Goal: Task Accomplishment & Management: Manage account settings

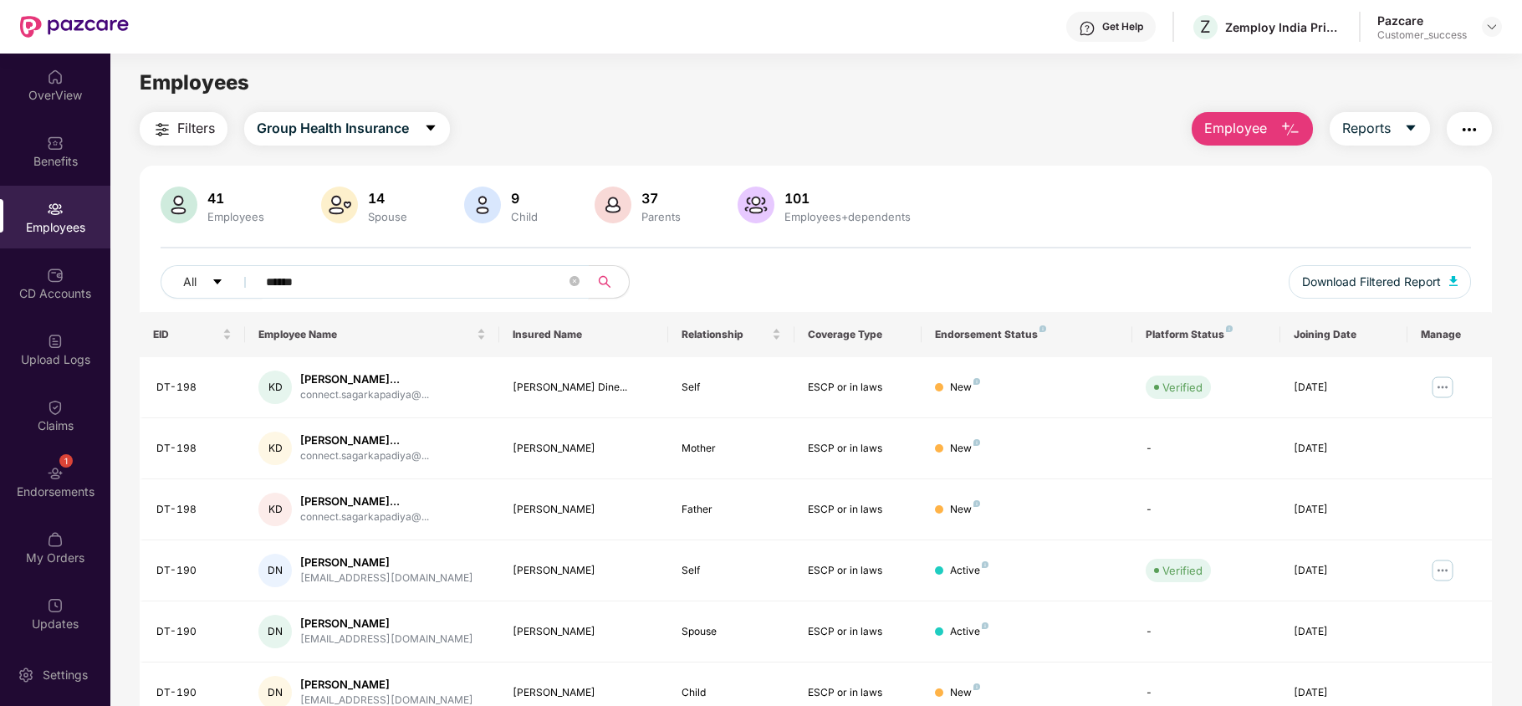
scroll to position [192, 0]
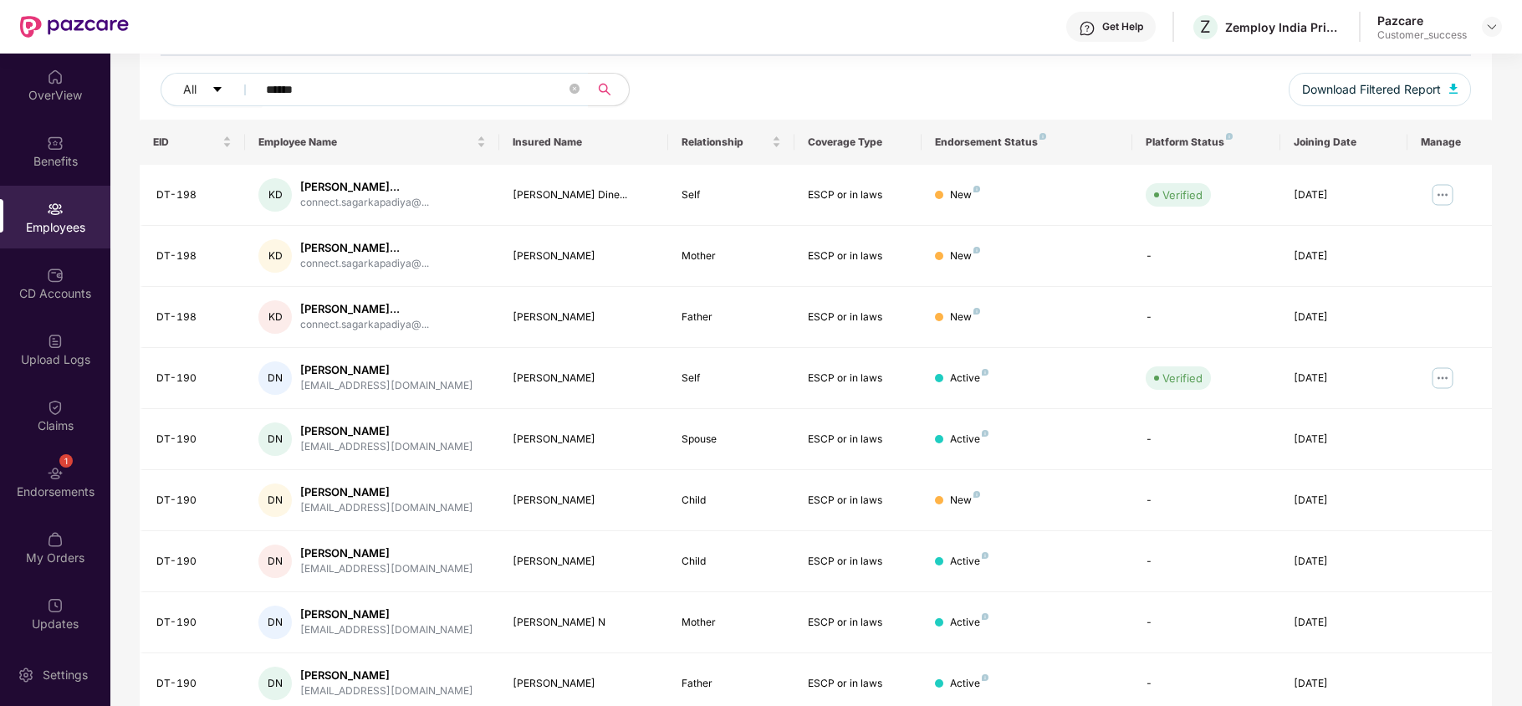
click at [1104, 31] on div "Get Help" at bounding box center [1122, 26] width 41 height 13
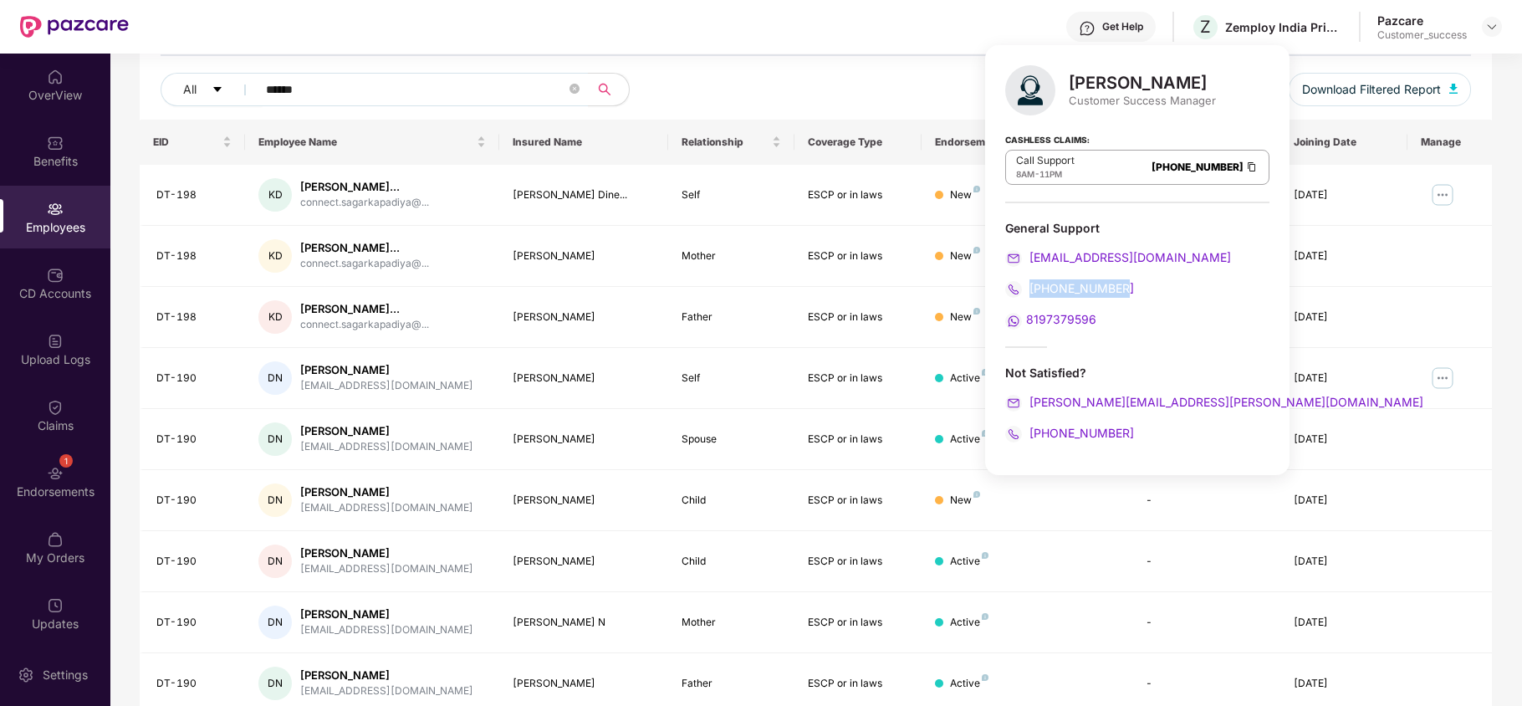
drag, startPoint x: 1121, startPoint y: 291, endPoint x: 1032, endPoint y: 286, distance: 88.8
click at [1032, 286] on div "[PHONE_NUMBER]" at bounding box center [1137, 288] width 264 height 18
copy span "[PHONE_NUMBER]"
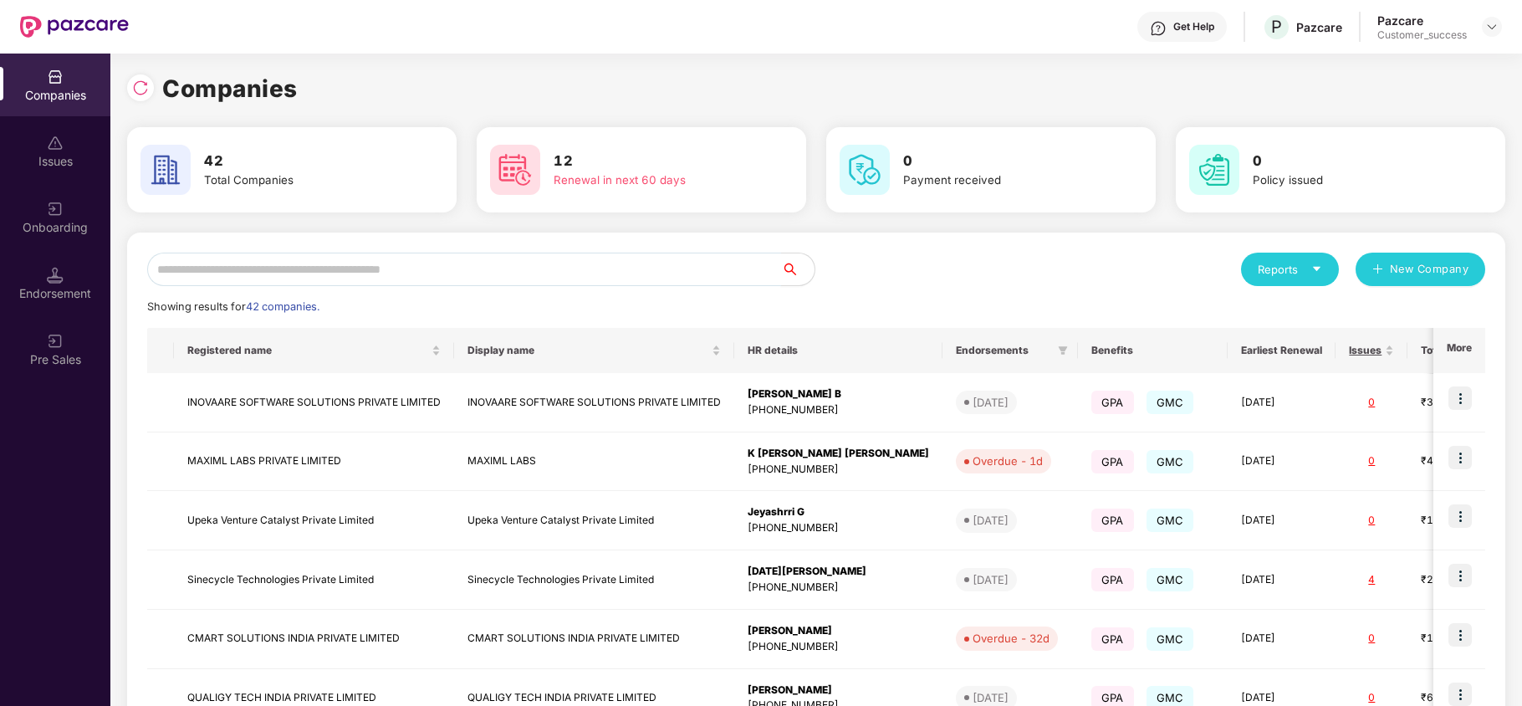
click at [513, 268] on input "text" at bounding box center [464, 269] width 634 height 33
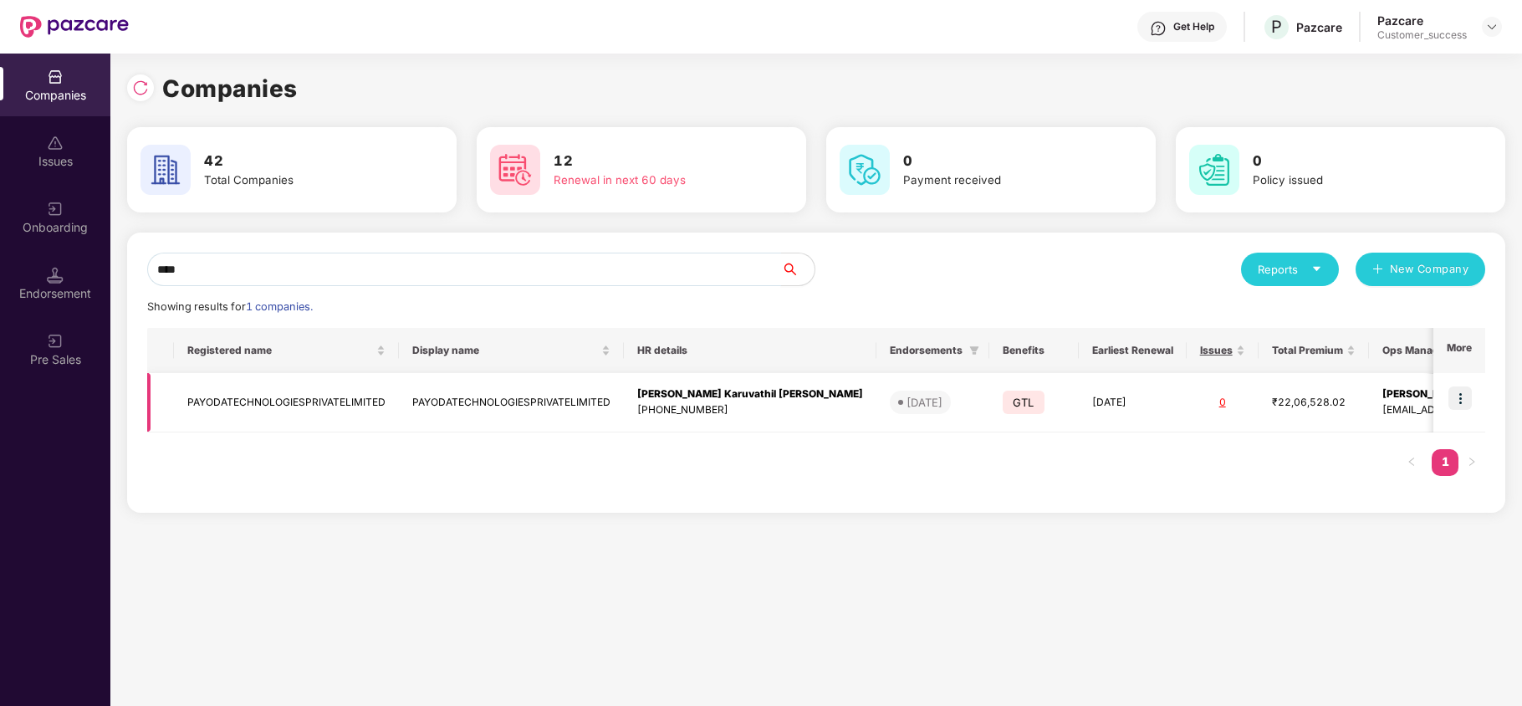
type input "****"
click at [1459, 398] on img at bounding box center [1459, 397] width 23 height 23
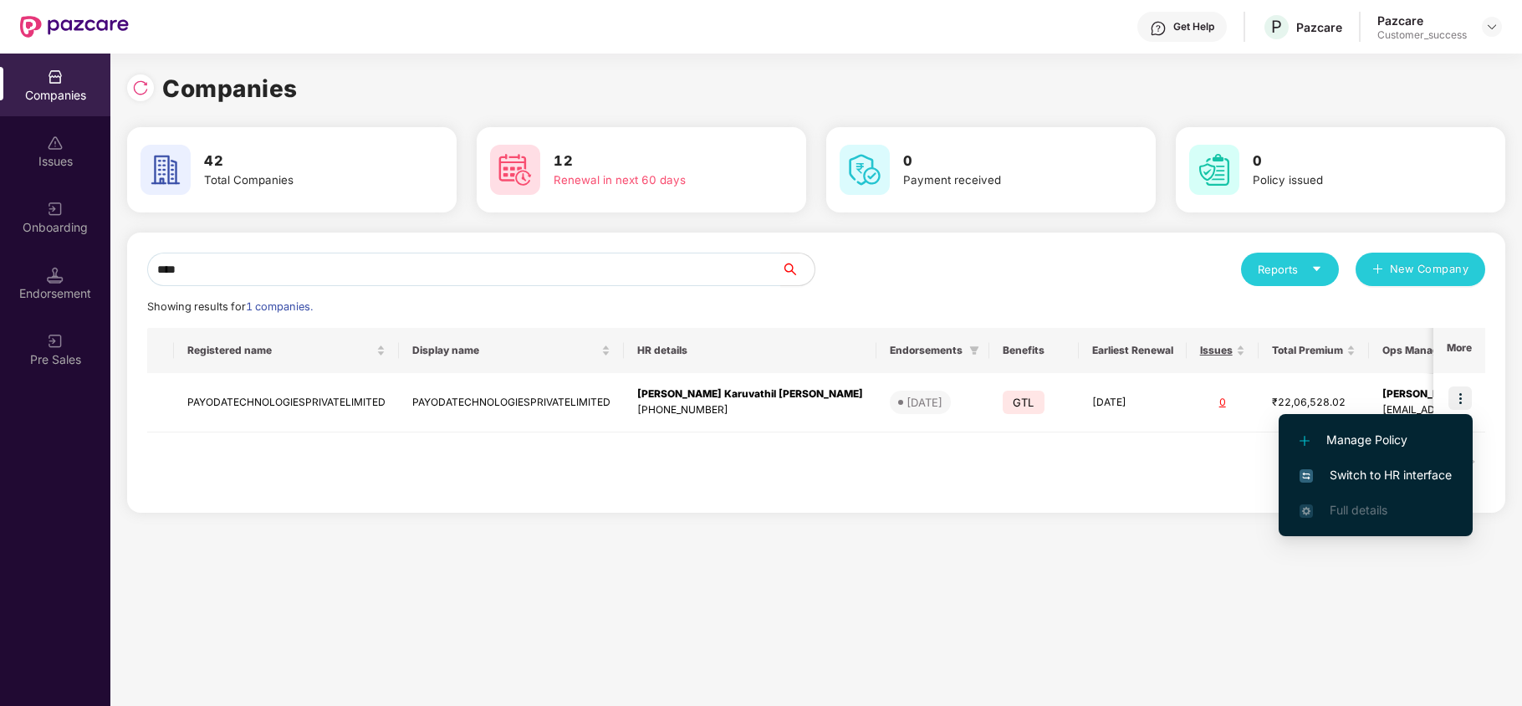
click at [1417, 477] on span "Switch to HR interface" at bounding box center [1376, 475] width 152 height 18
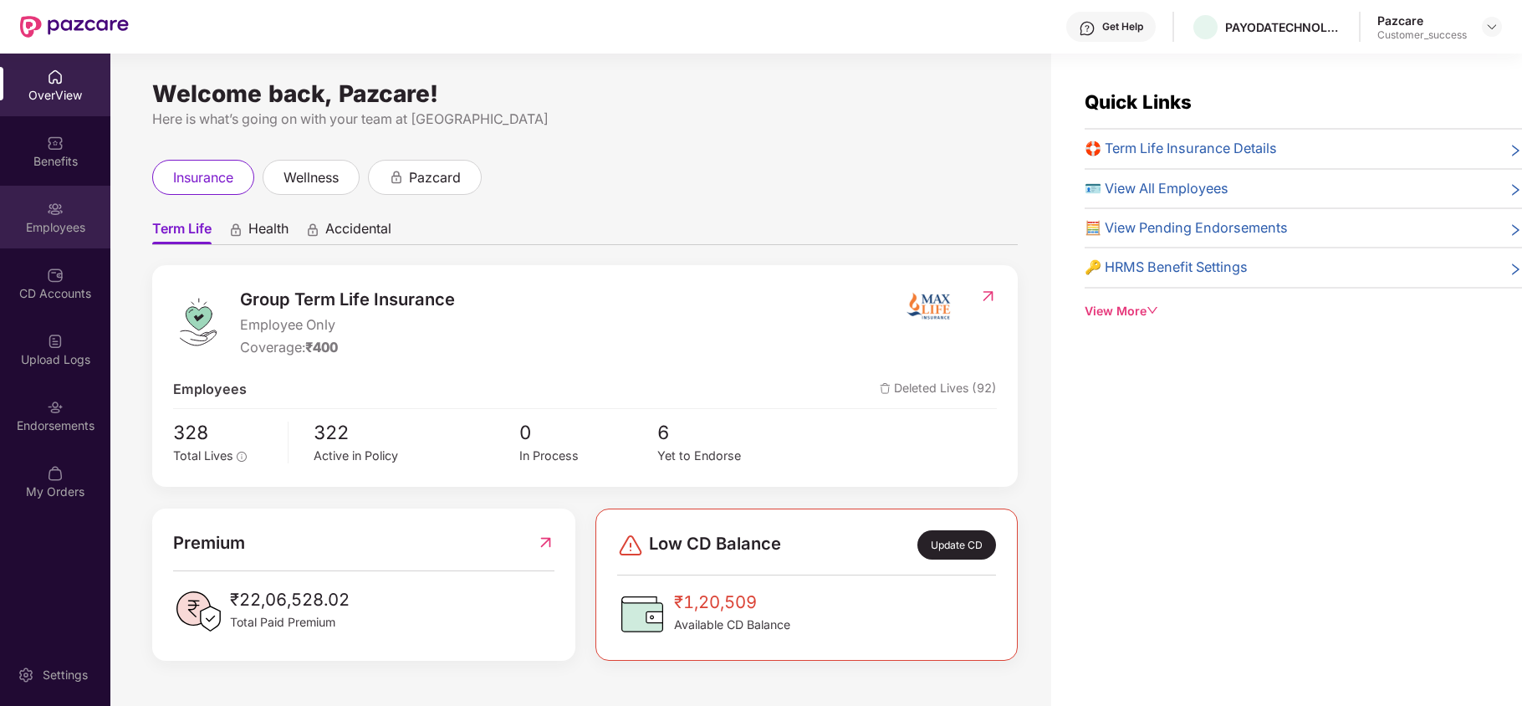
click at [64, 211] on div "Employees" at bounding box center [55, 217] width 110 height 63
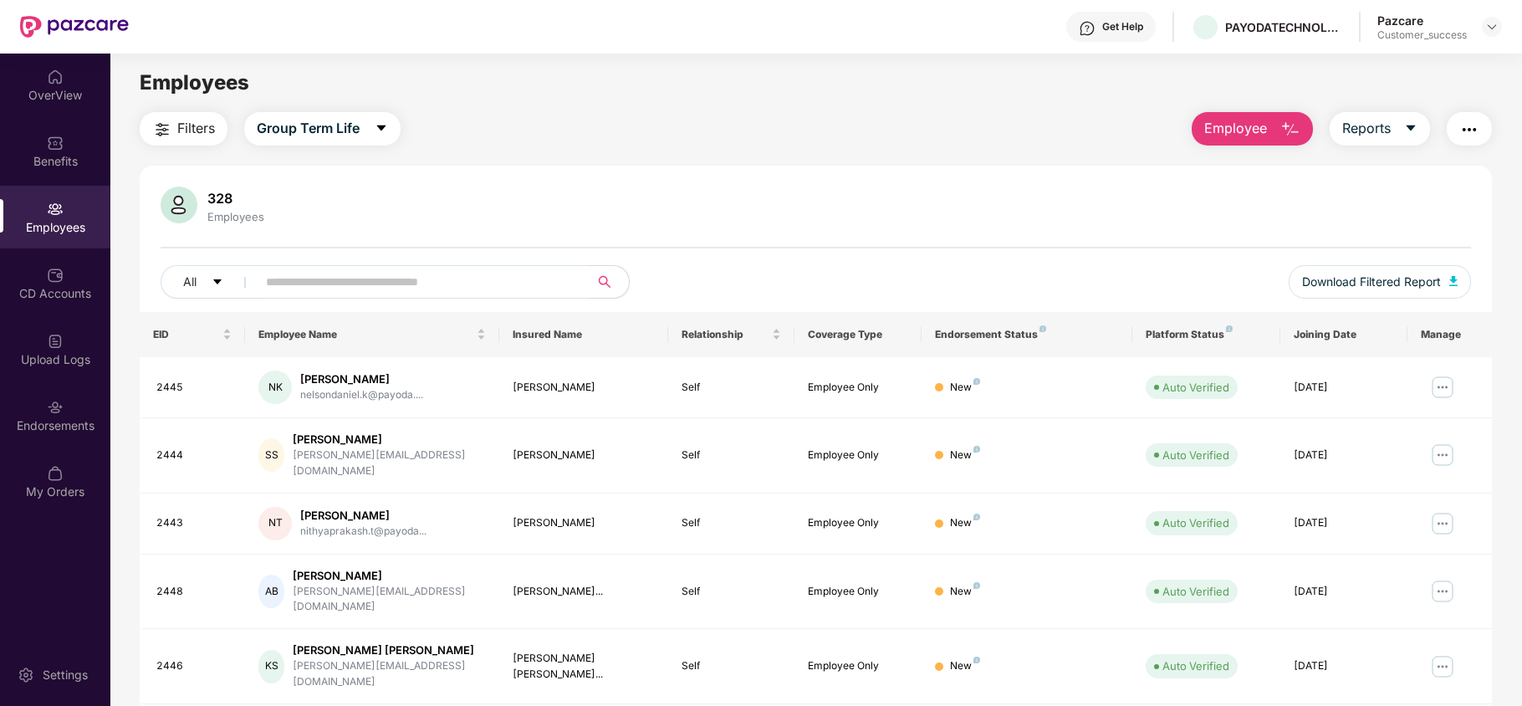
click at [1289, 135] on img "button" at bounding box center [1290, 130] width 20 height 20
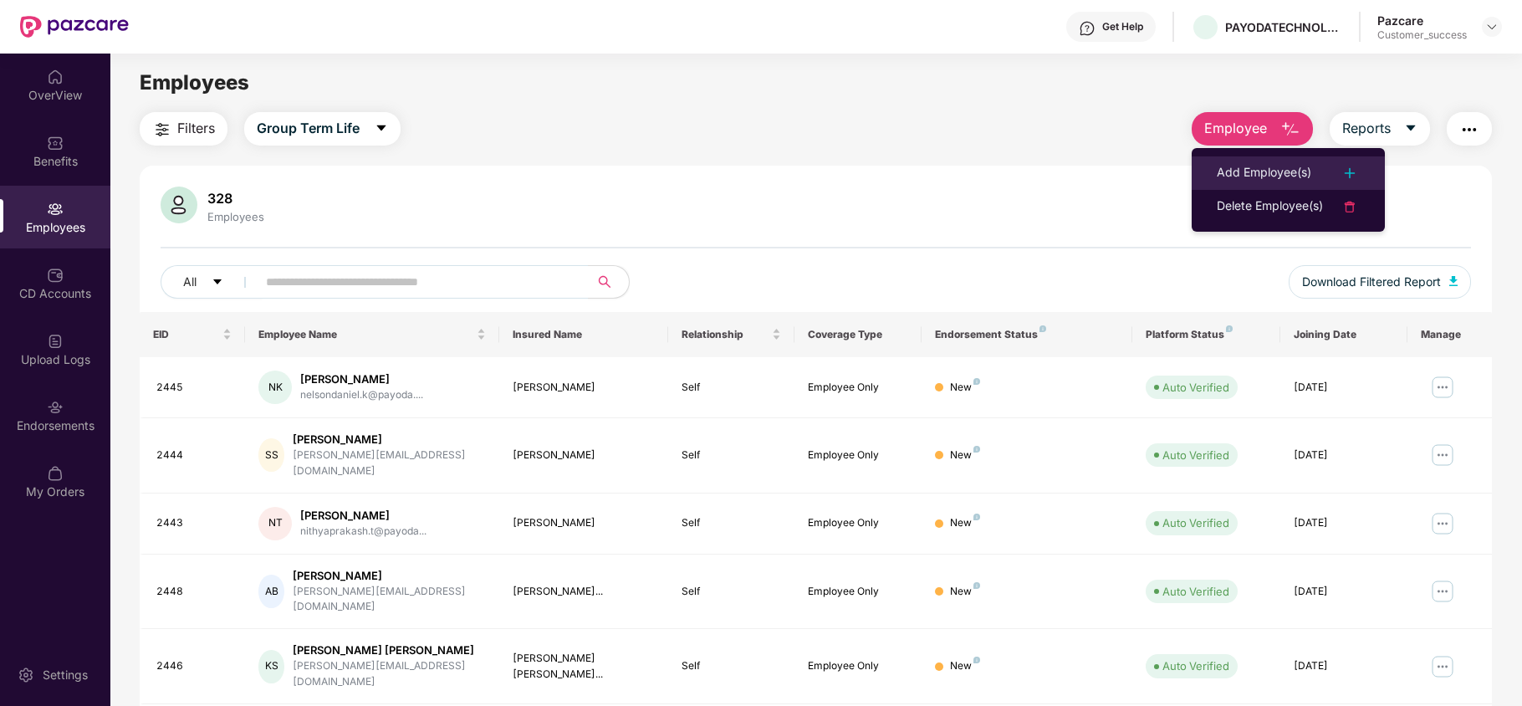
click at [1243, 174] on div "Add Employee(s)" at bounding box center [1264, 173] width 94 height 20
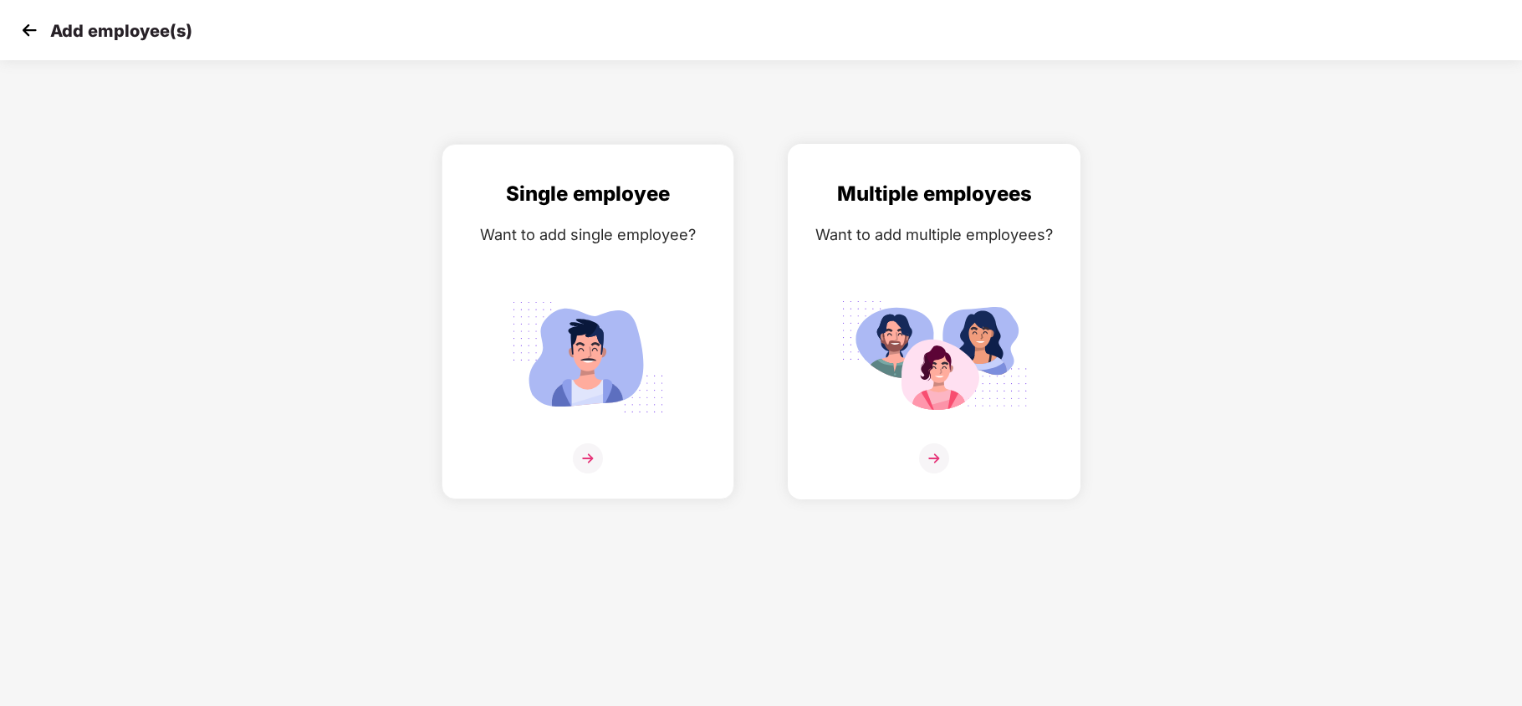
click at [933, 456] on img at bounding box center [934, 458] width 30 height 30
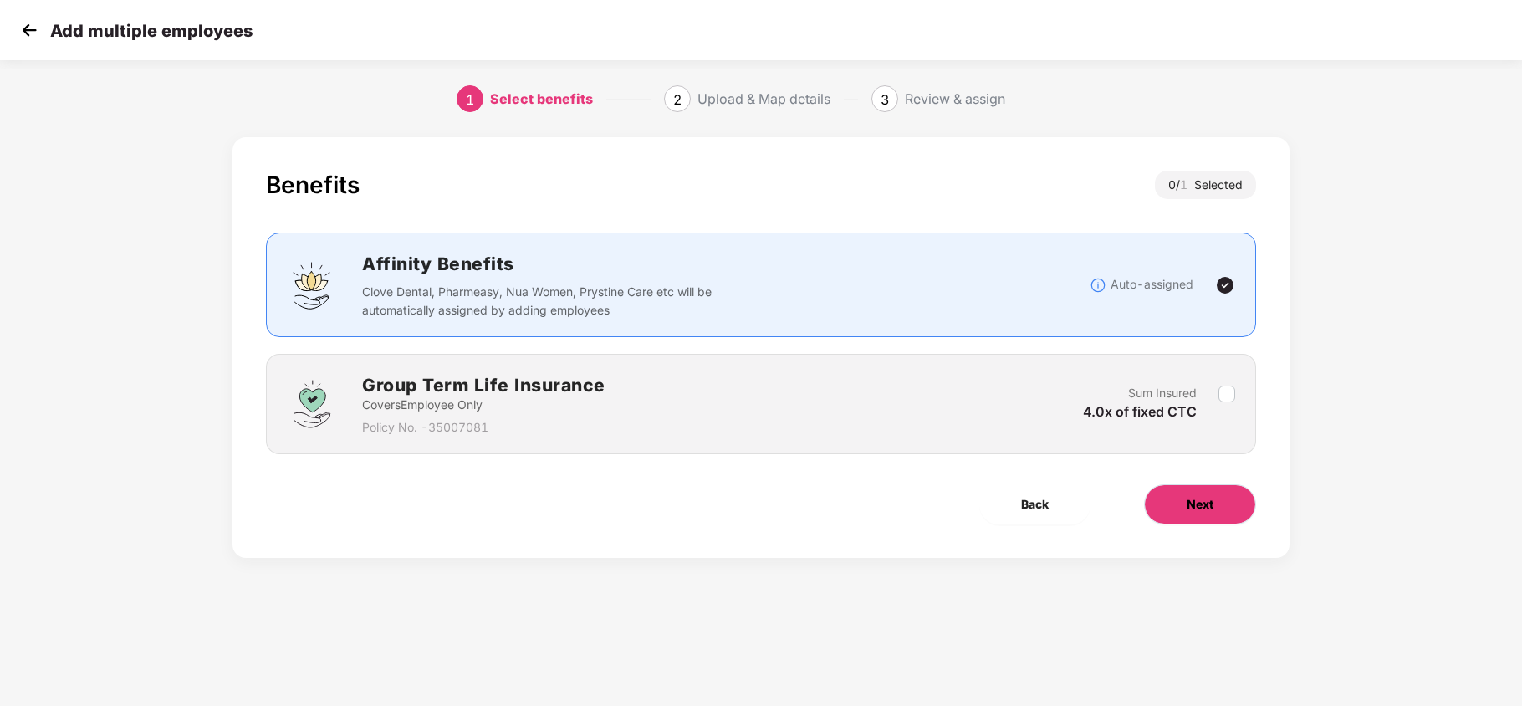
click at [1187, 503] on span "Next" at bounding box center [1200, 504] width 27 height 18
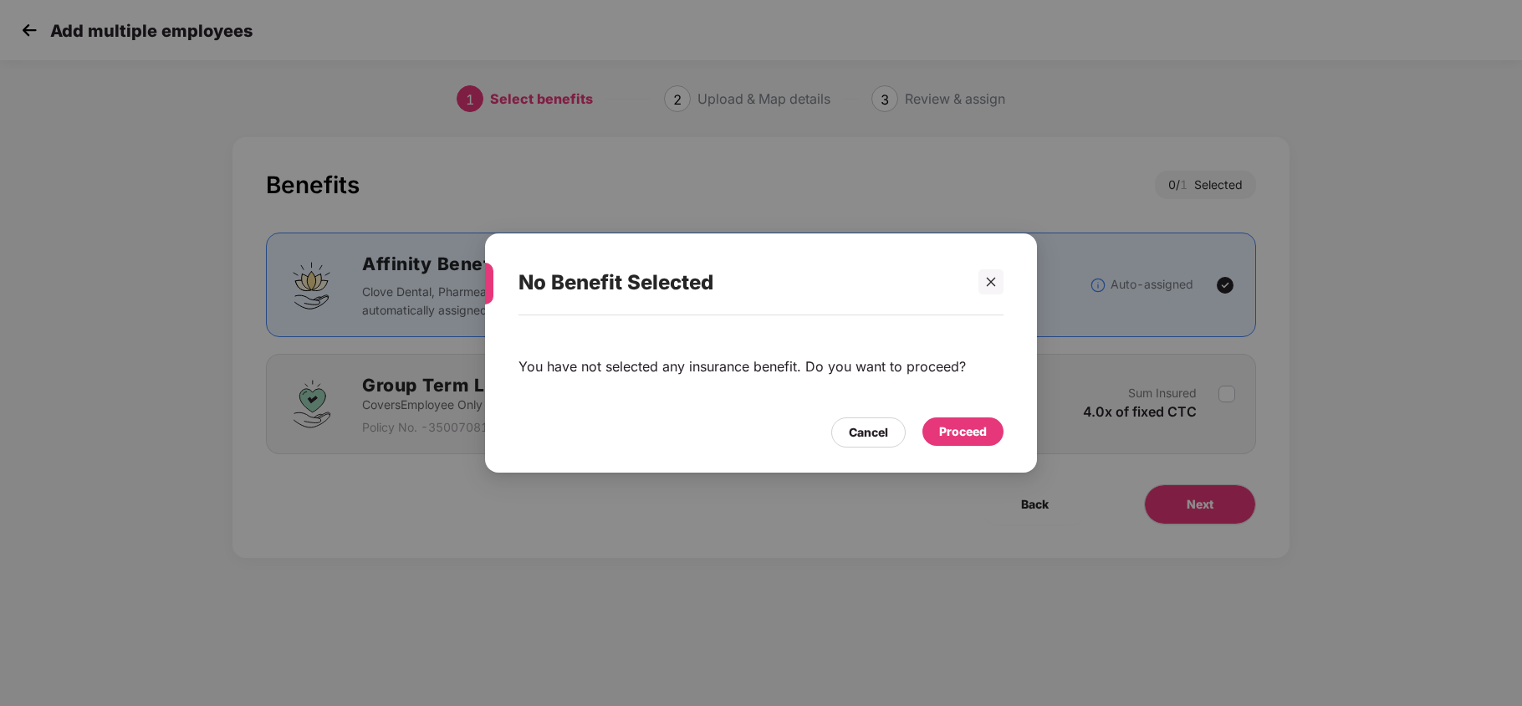
click at [991, 443] on div "Proceed" at bounding box center [962, 431] width 81 height 28
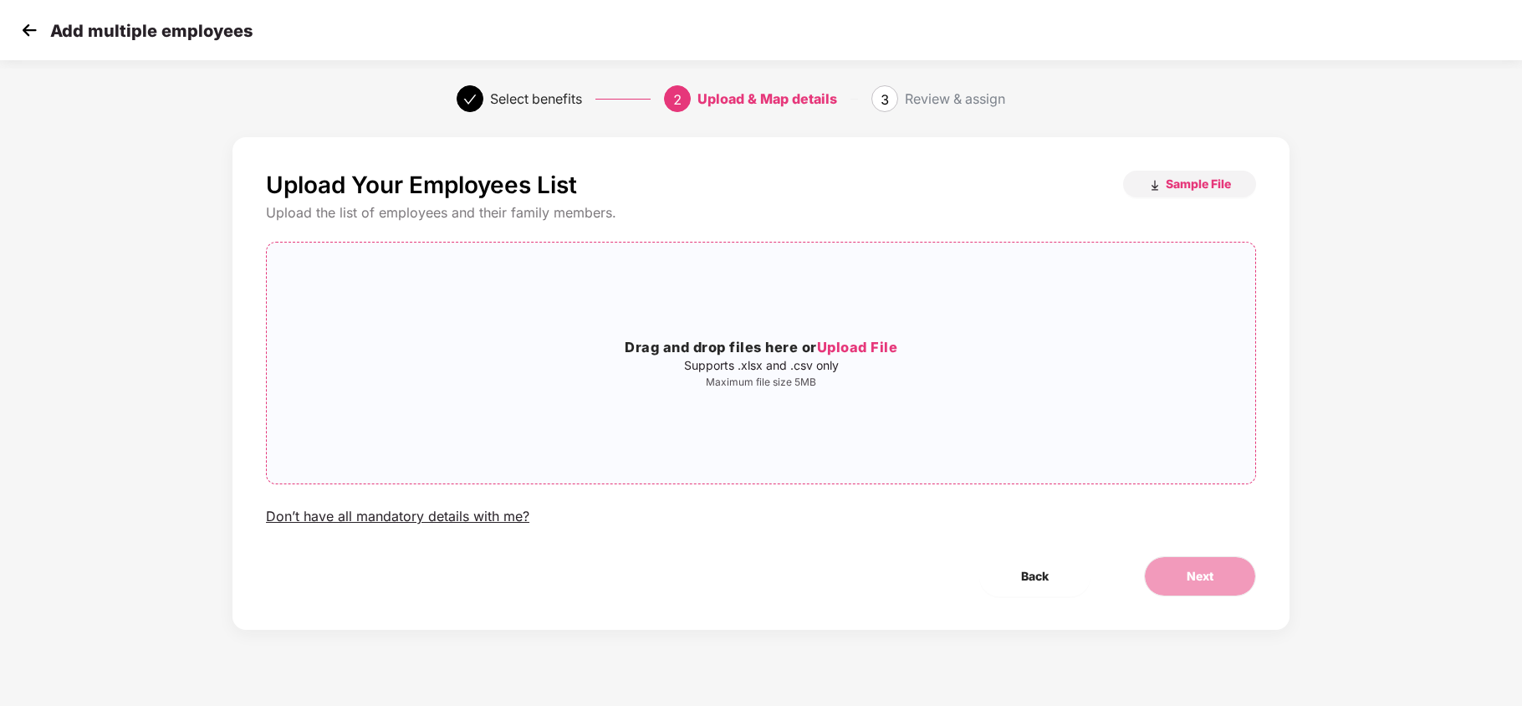
click at [871, 346] on span "Upload File" at bounding box center [857, 347] width 81 height 17
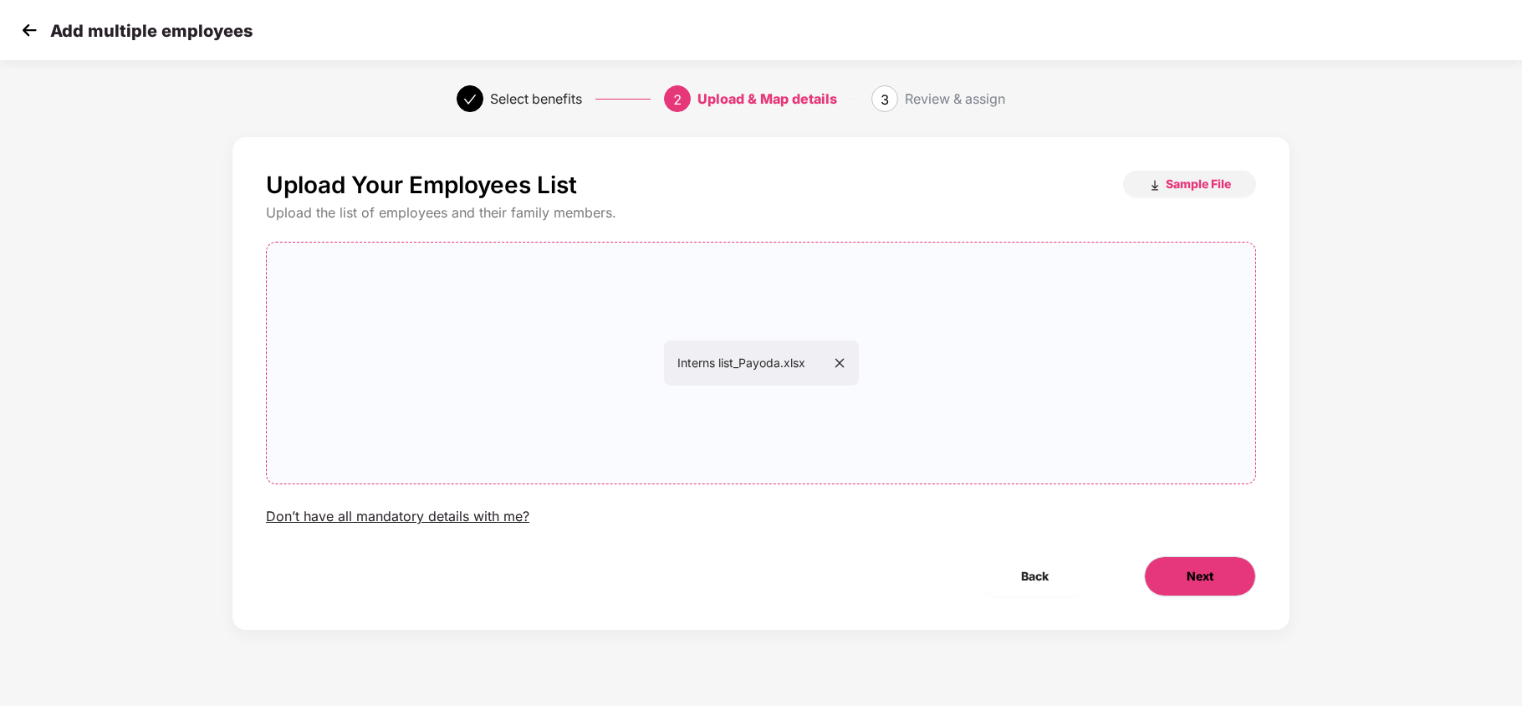
click at [1177, 580] on button "Next" at bounding box center [1200, 576] width 112 height 40
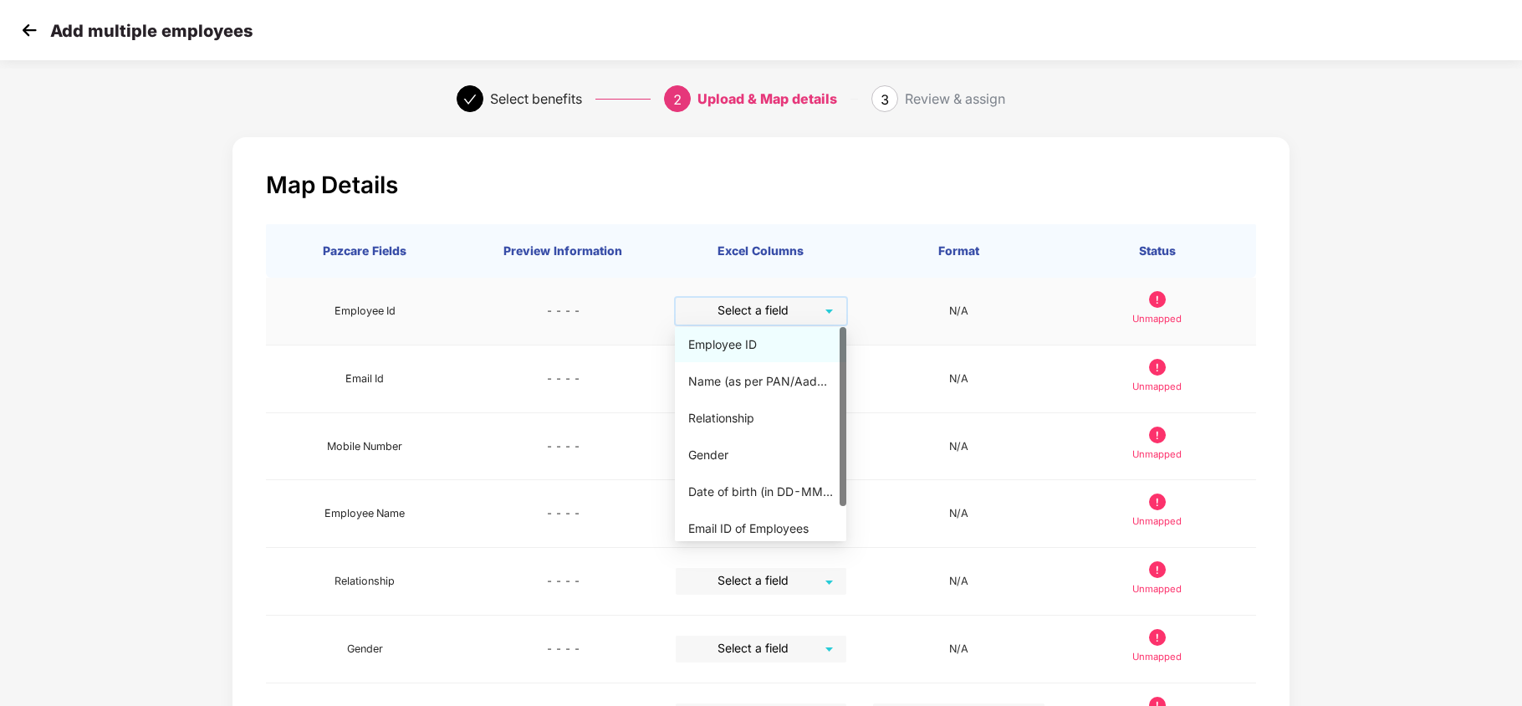
click at [803, 311] on input "search" at bounding box center [755, 310] width 141 height 25
click at [931, 168] on div "Map Details Pazcare Fields Preview Information Excel Columns Format Status Empl…" at bounding box center [760, 529] width 1057 height 785
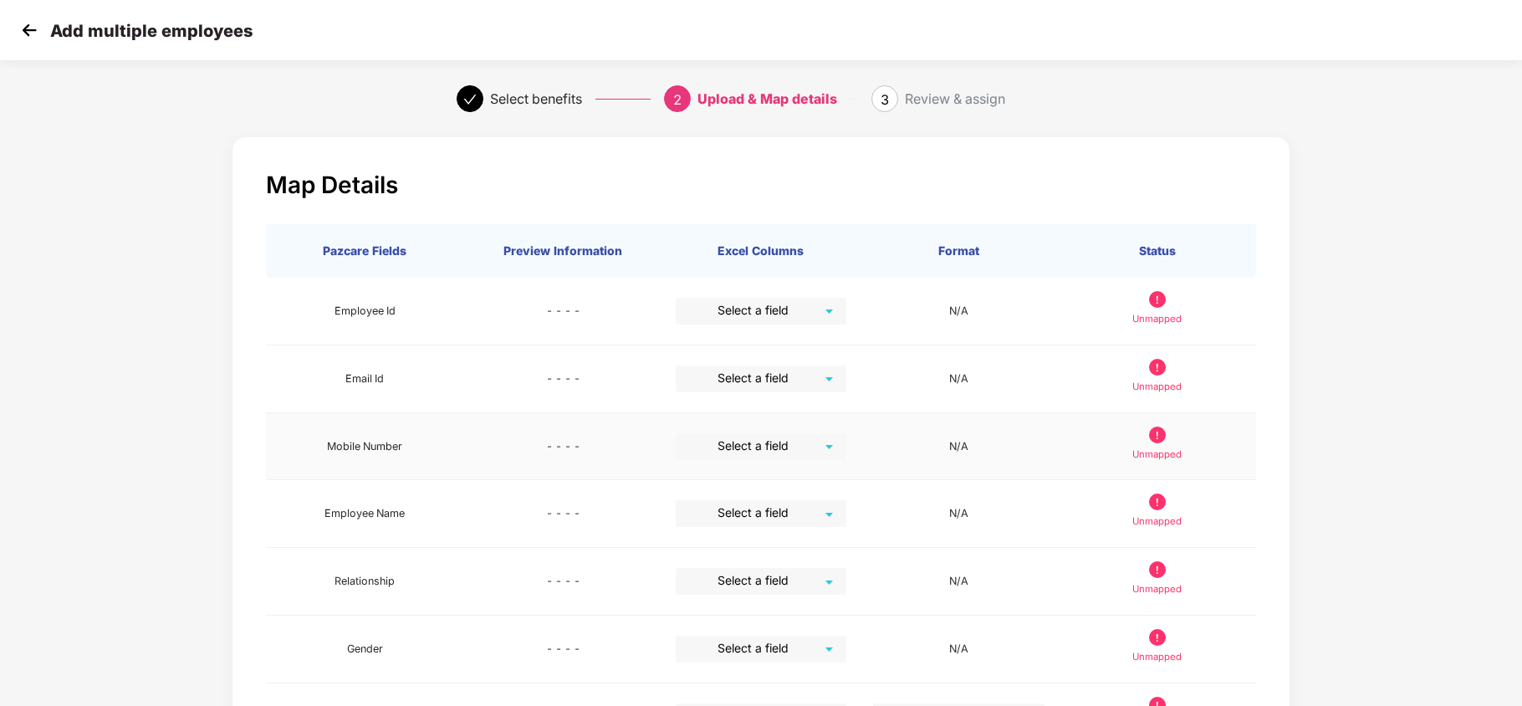
scroll to position [259, 0]
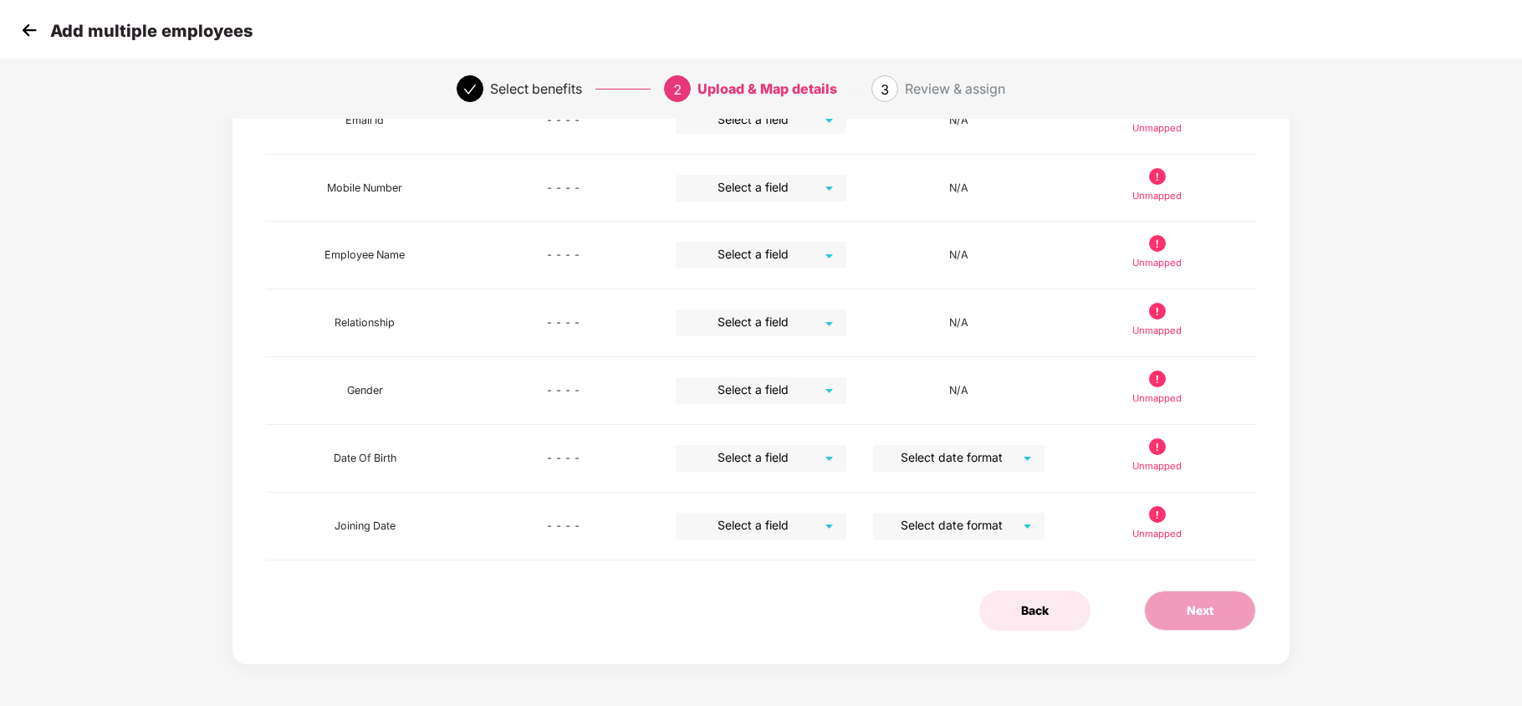
click at [1031, 616] on span "Back" at bounding box center [1035, 610] width 28 height 18
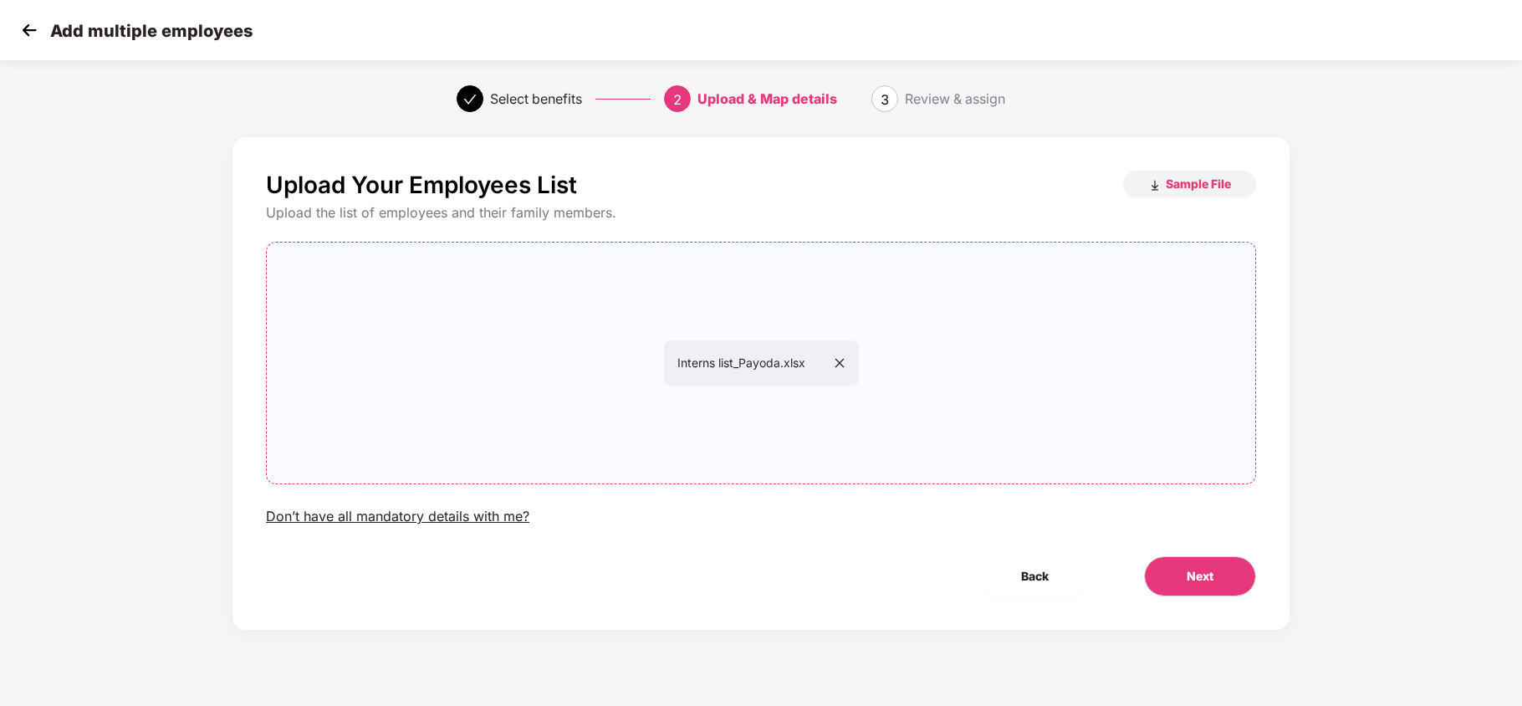
click at [836, 360] on icon "close" at bounding box center [840, 363] width 12 height 12
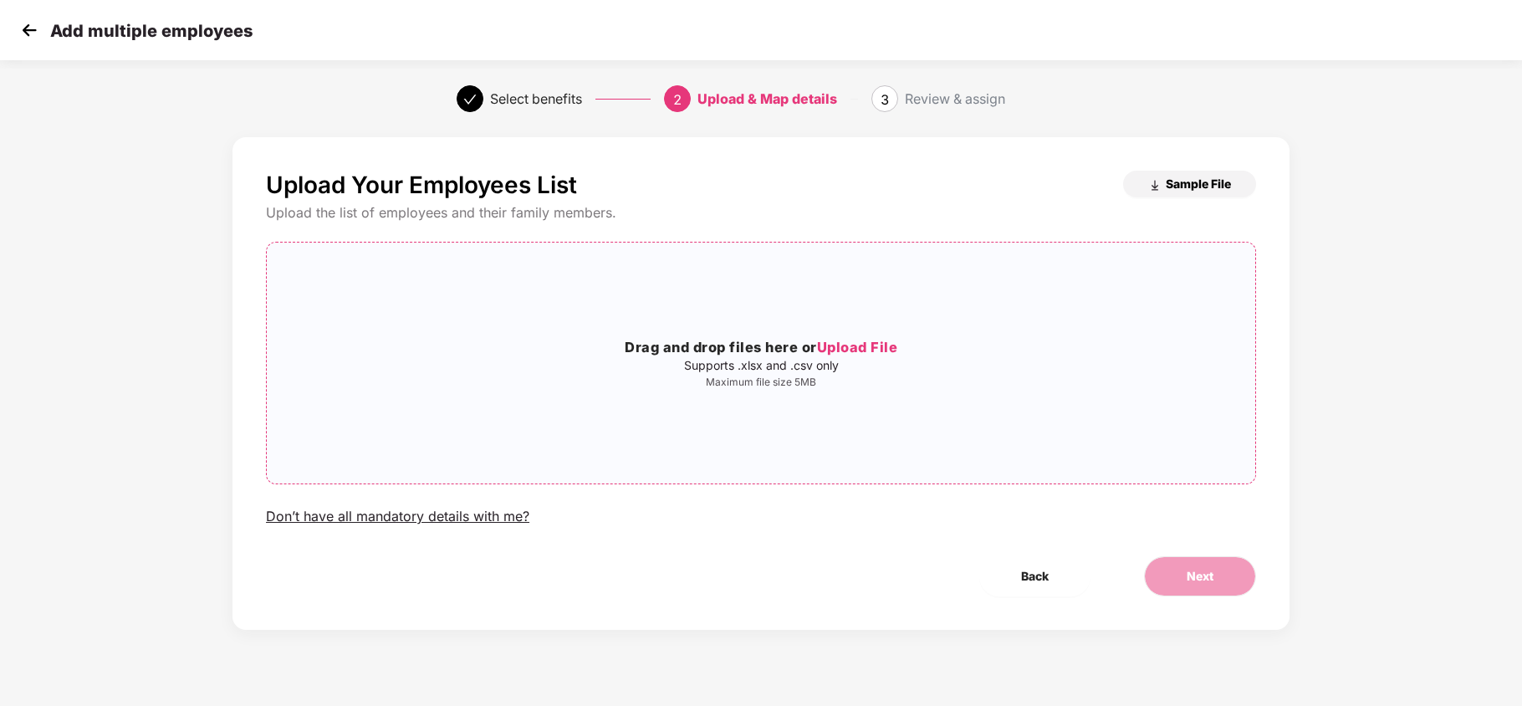
click at [1211, 182] on span "Sample File" at bounding box center [1198, 184] width 65 height 16
click at [857, 346] on span "Upload File" at bounding box center [857, 347] width 81 height 17
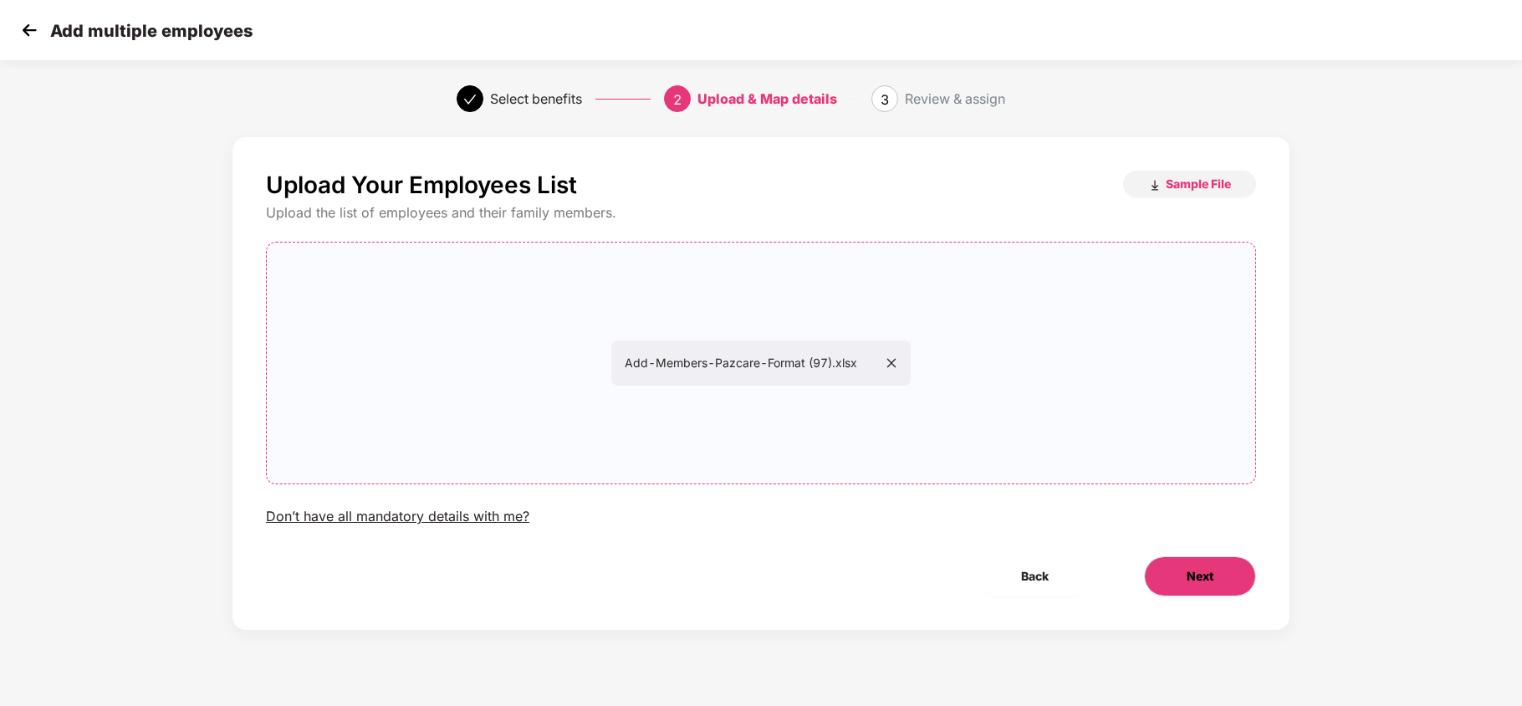
click at [1205, 580] on span "Next" at bounding box center [1200, 576] width 27 height 18
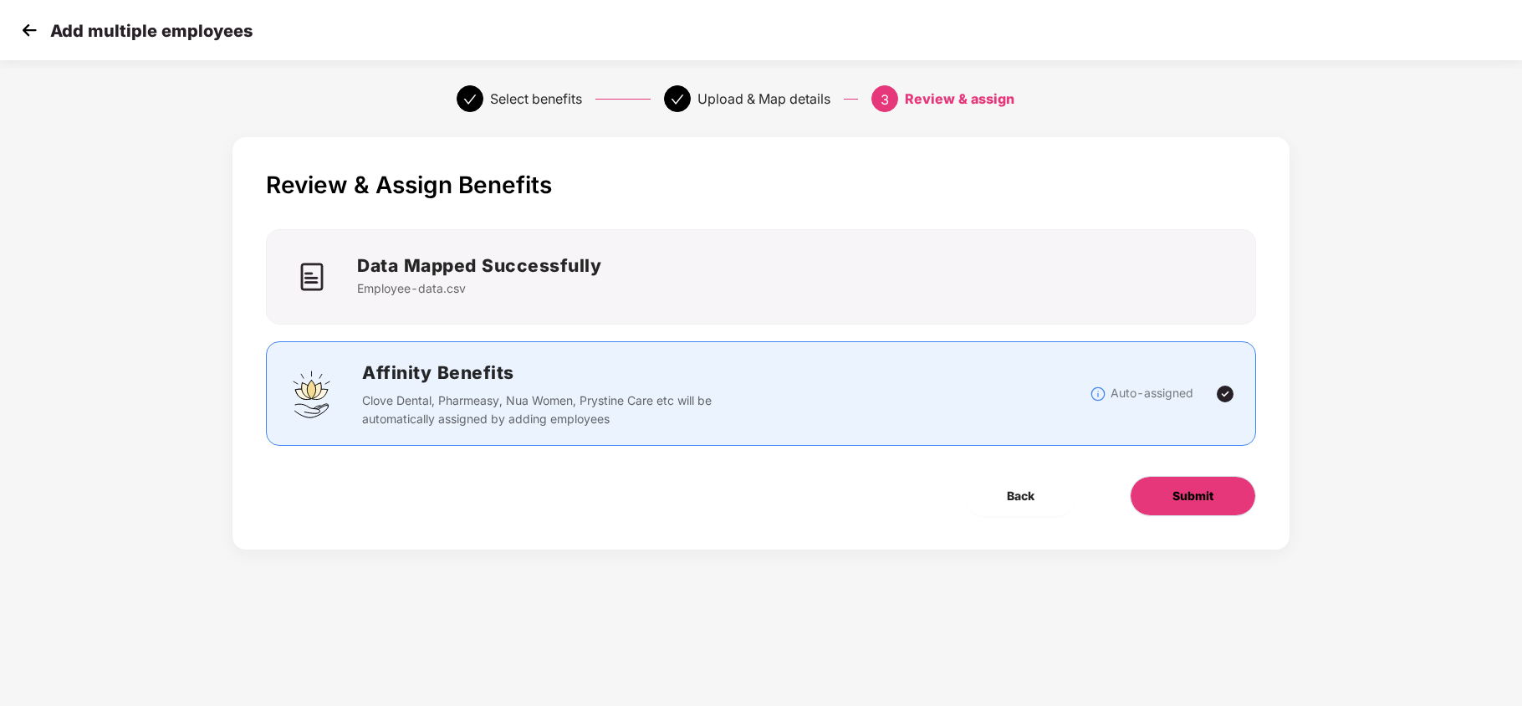
click at [1221, 489] on button "Submit" at bounding box center [1193, 496] width 126 height 40
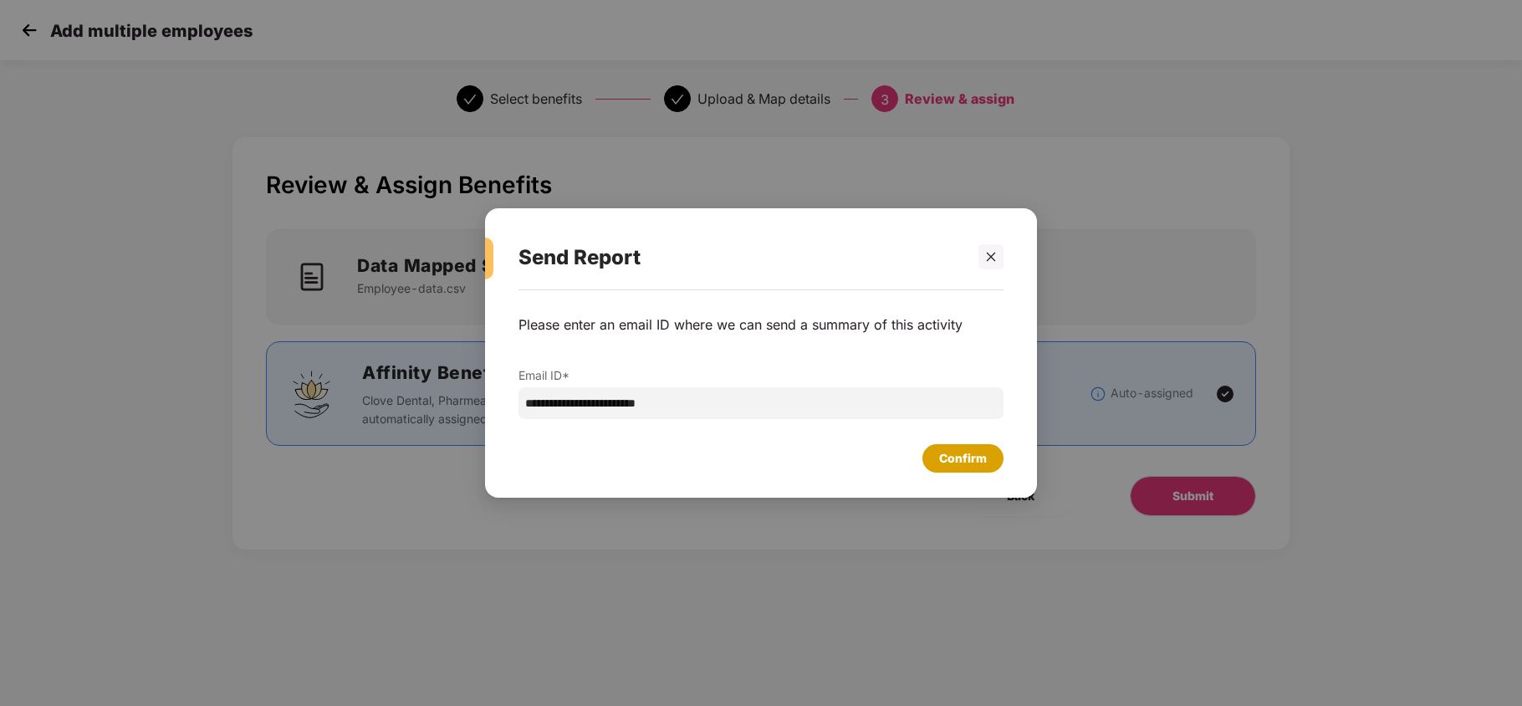
click at [970, 462] on div "Confirm" at bounding box center [963, 458] width 48 height 18
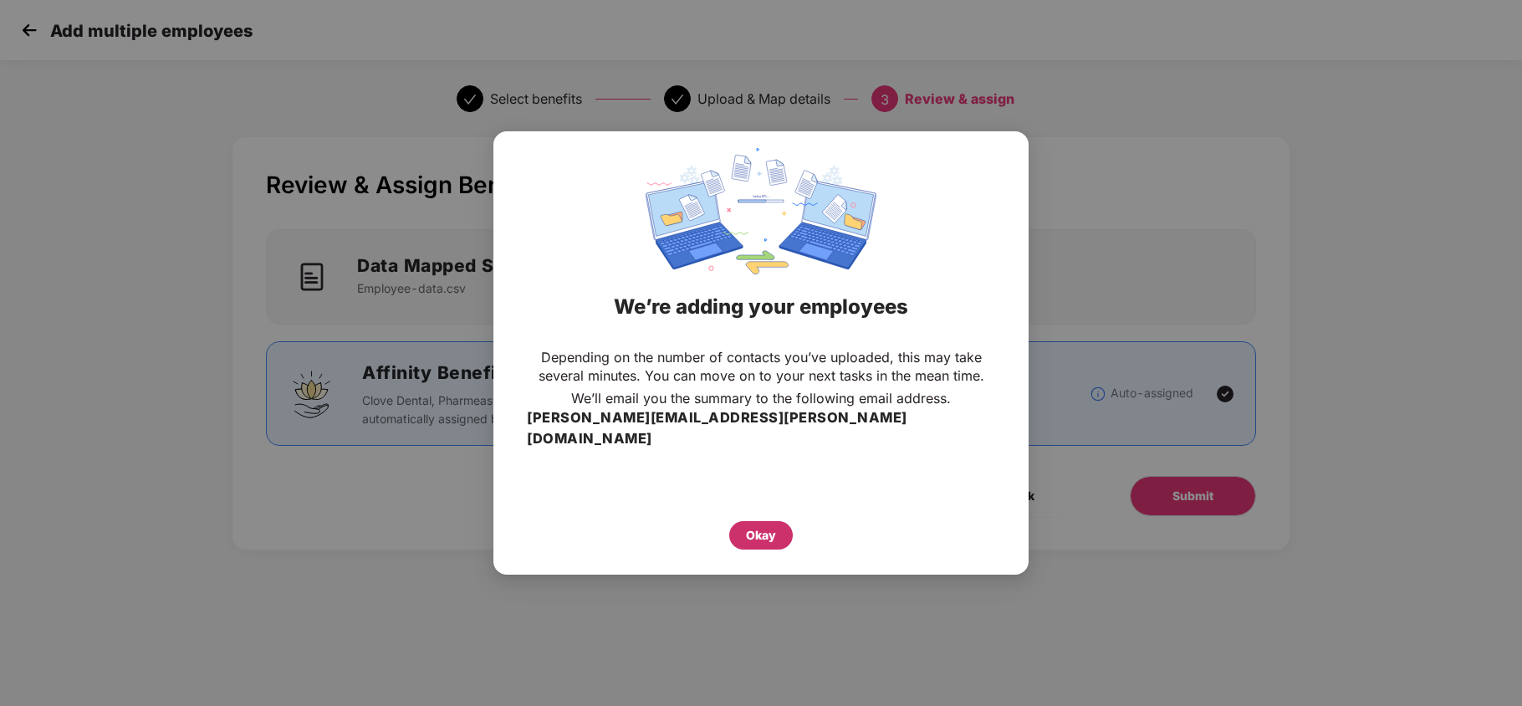
click at [763, 532] on div "Okay" at bounding box center [761, 535] width 30 height 18
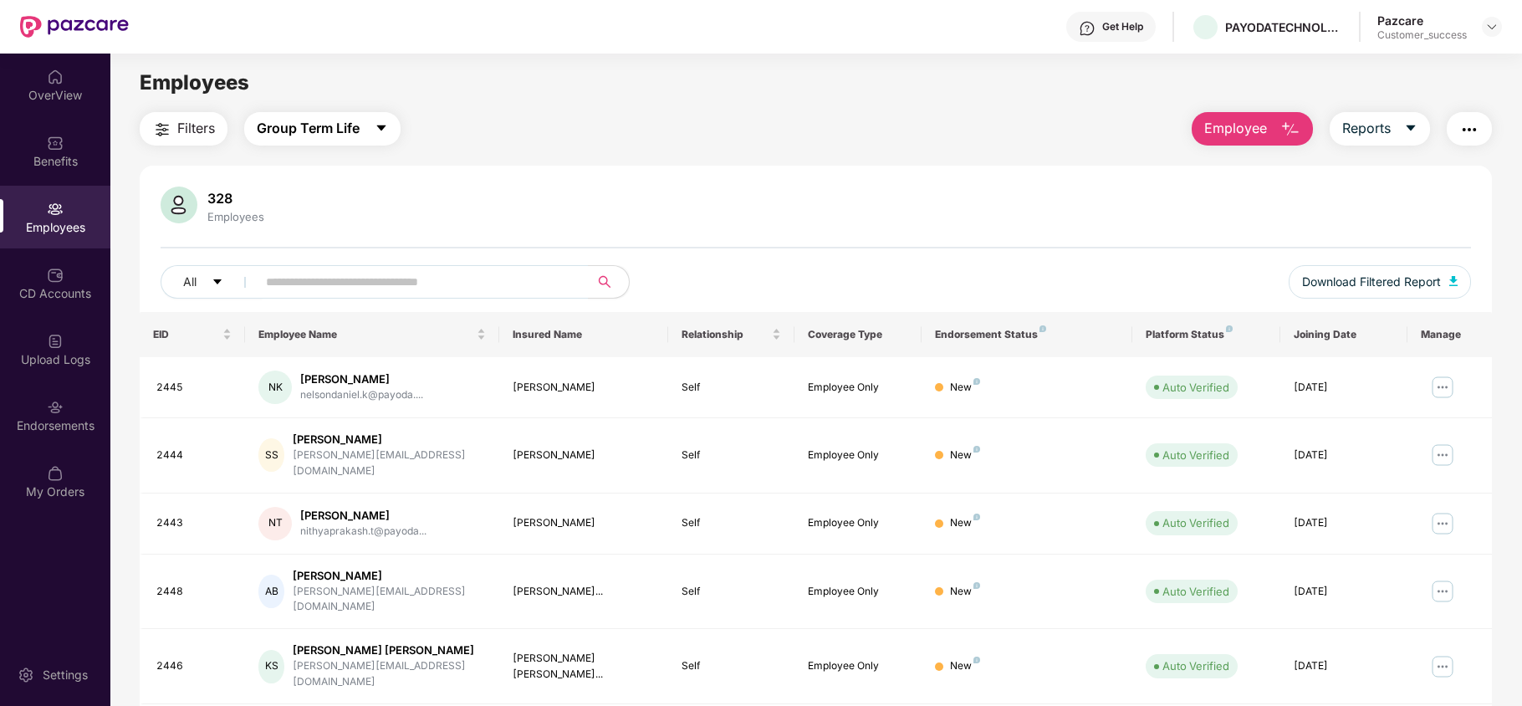
click at [373, 132] on button "Group Term Life" at bounding box center [322, 128] width 156 height 33
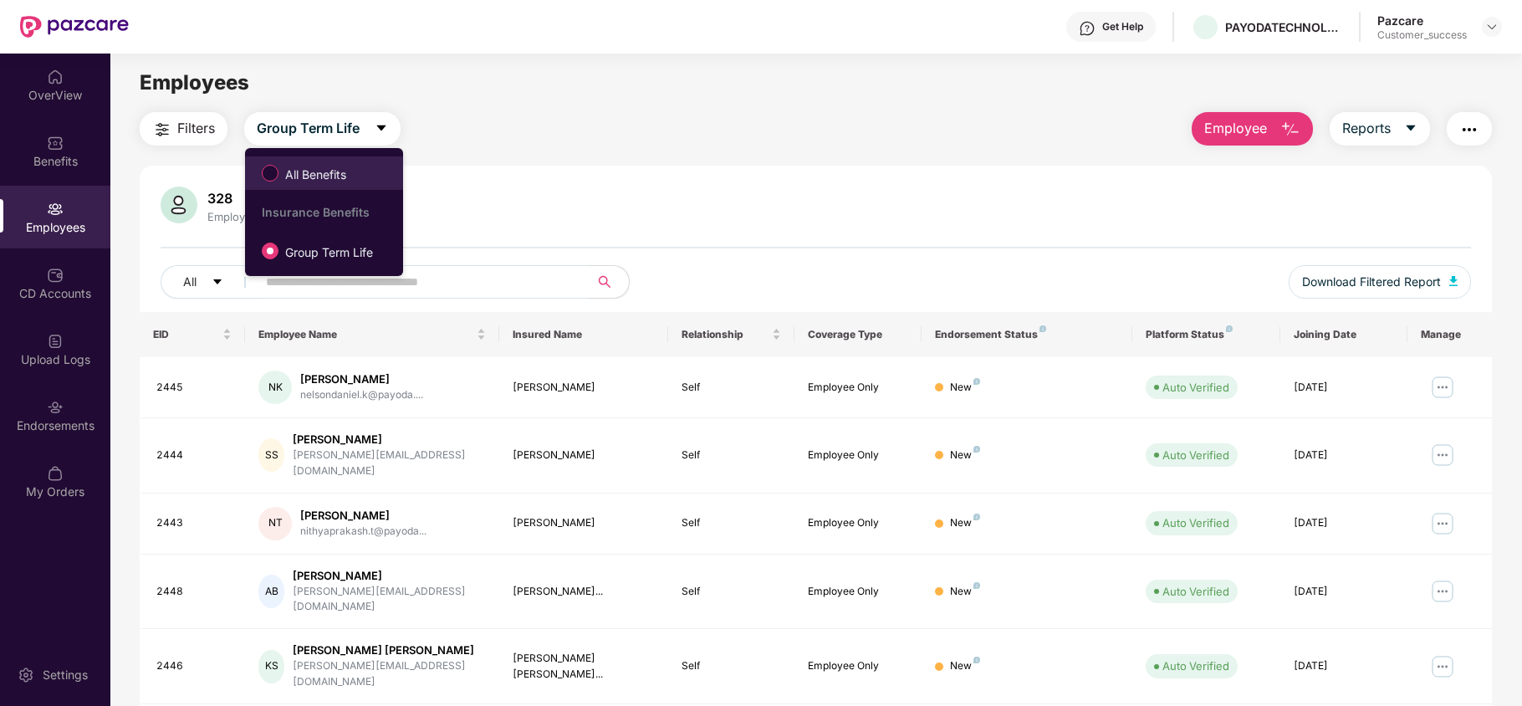
click at [341, 181] on span "All Benefits" at bounding box center [315, 175] width 74 height 18
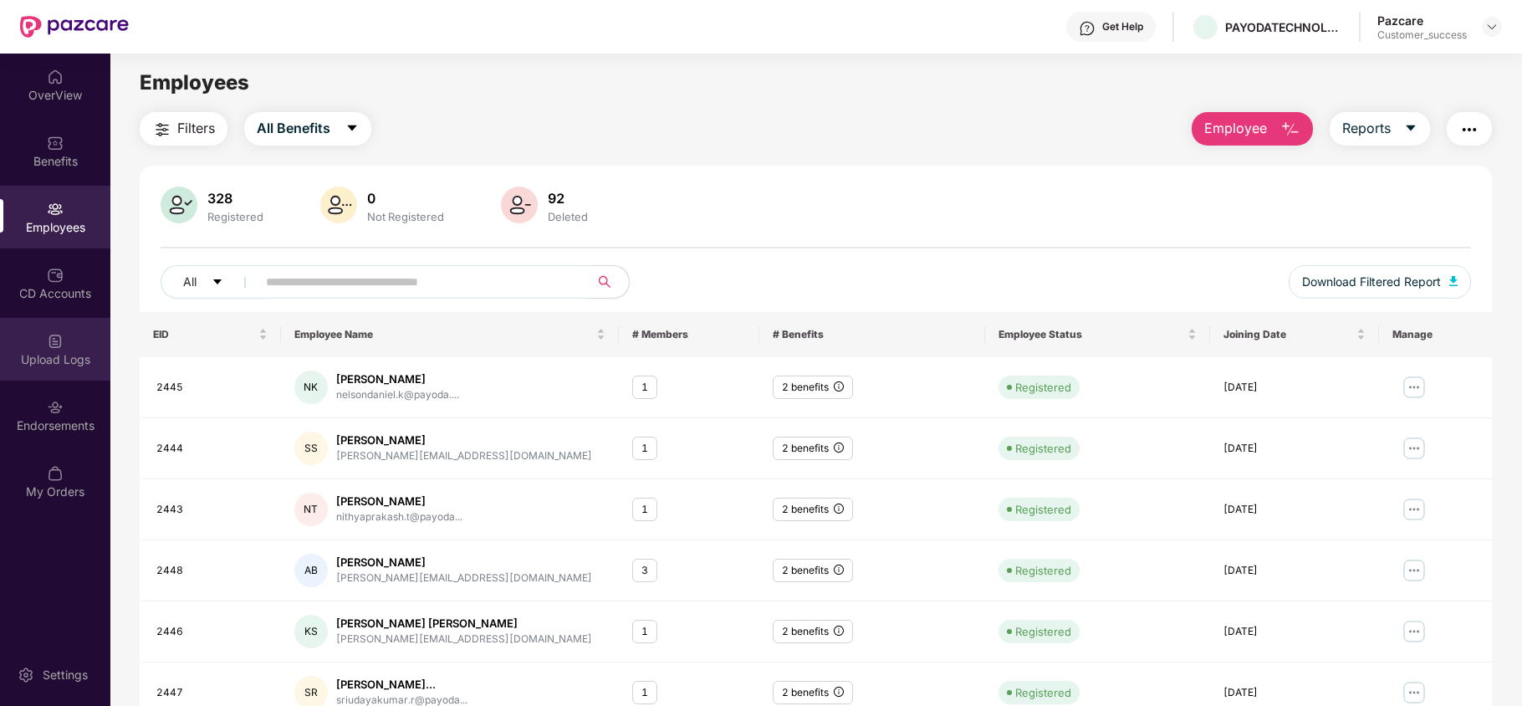
click at [52, 366] on div "Upload Logs" at bounding box center [55, 359] width 110 height 17
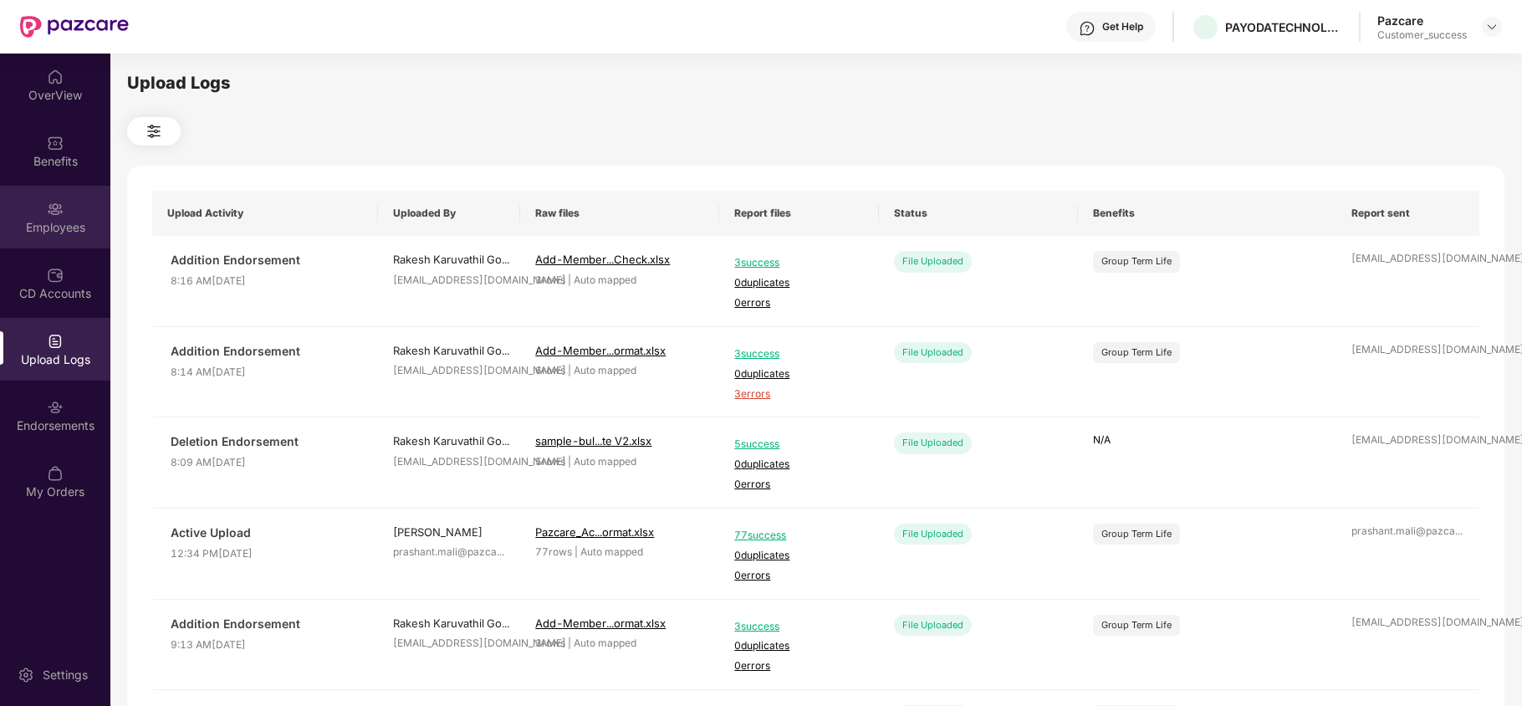
click at [58, 212] on img at bounding box center [55, 209] width 17 height 17
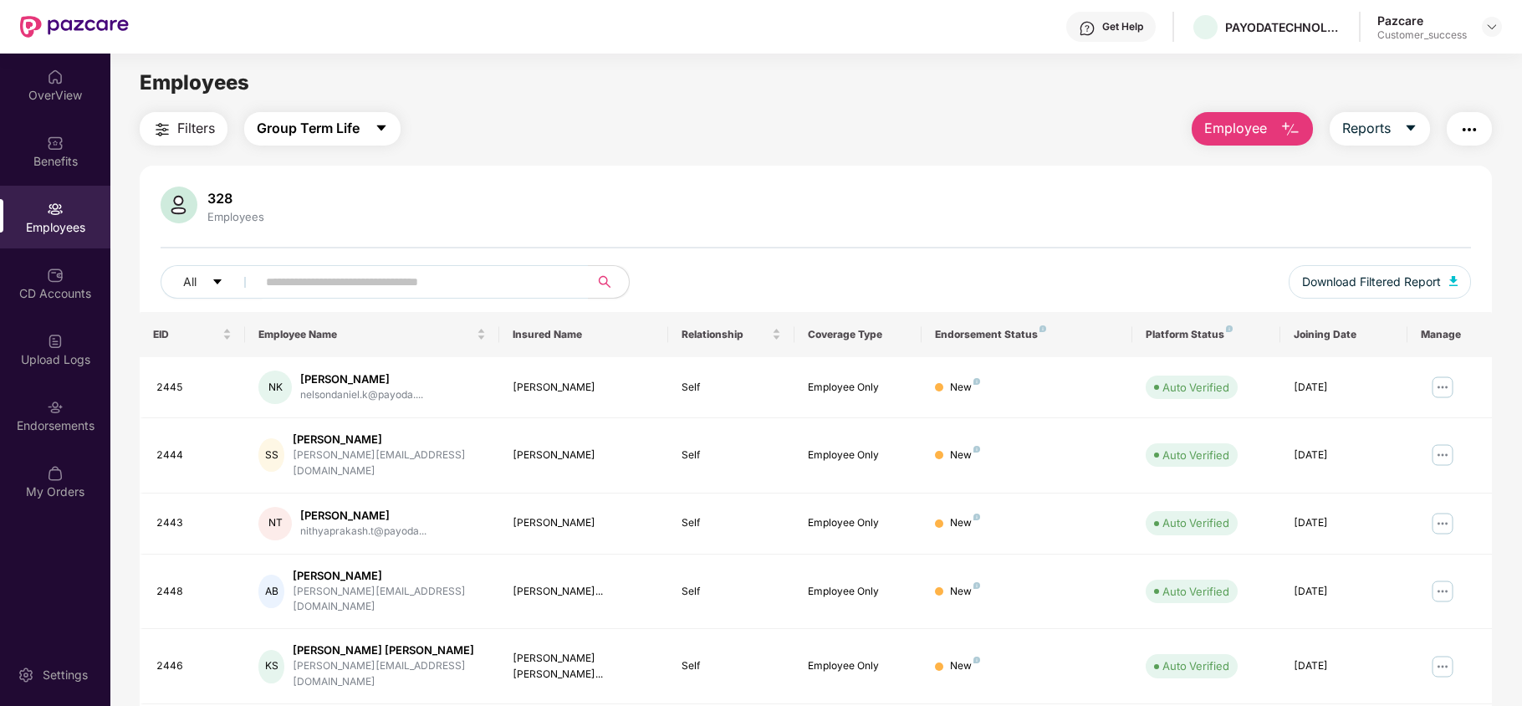
click at [388, 131] on icon "caret-down" at bounding box center [381, 127] width 13 height 13
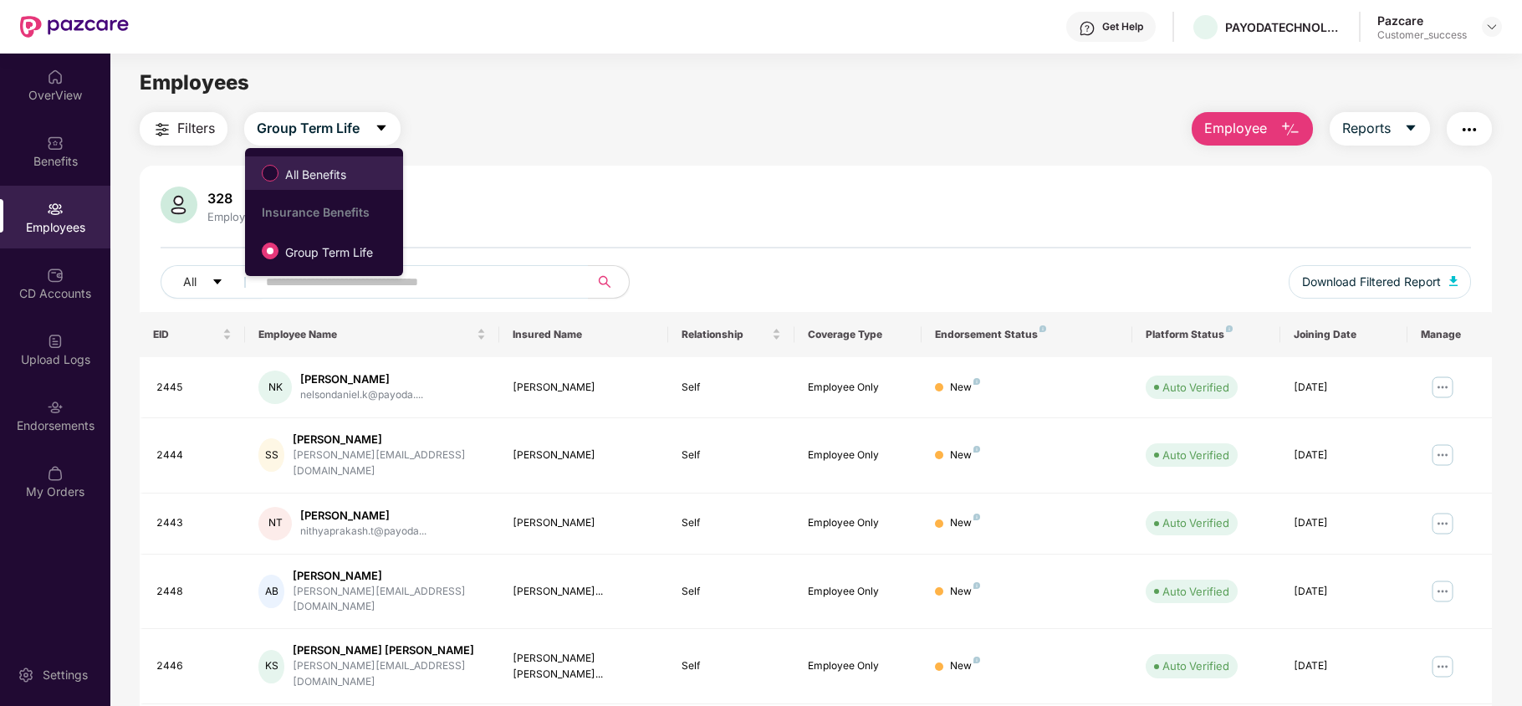
click at [352, 169] on span "All Benefits" at bounding box center [315, 175] width 74 height 18
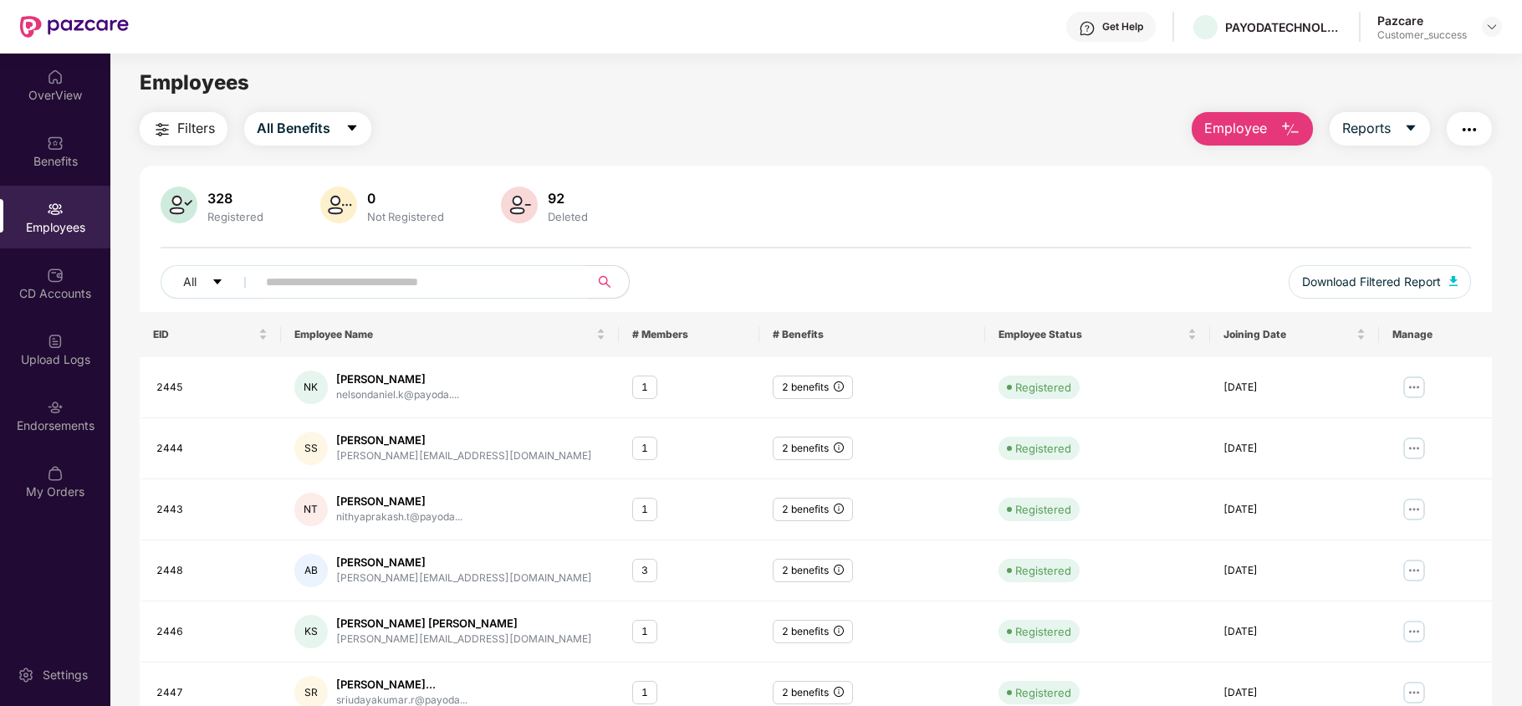
click at [831, 98] on div "Employees" at bounding box center [815, 83] width 1411 height 32
click at [1029, 108] on main "Employees Filters All Benefits Employee Reports 328 Registered 0 Not Registered…" at bounding box center [815, 407] width 1411 height 706
click at [1041, 128] on div "Filters All Benefits Employee Reports" at bounding box center [816, 128] width 1352 height 33
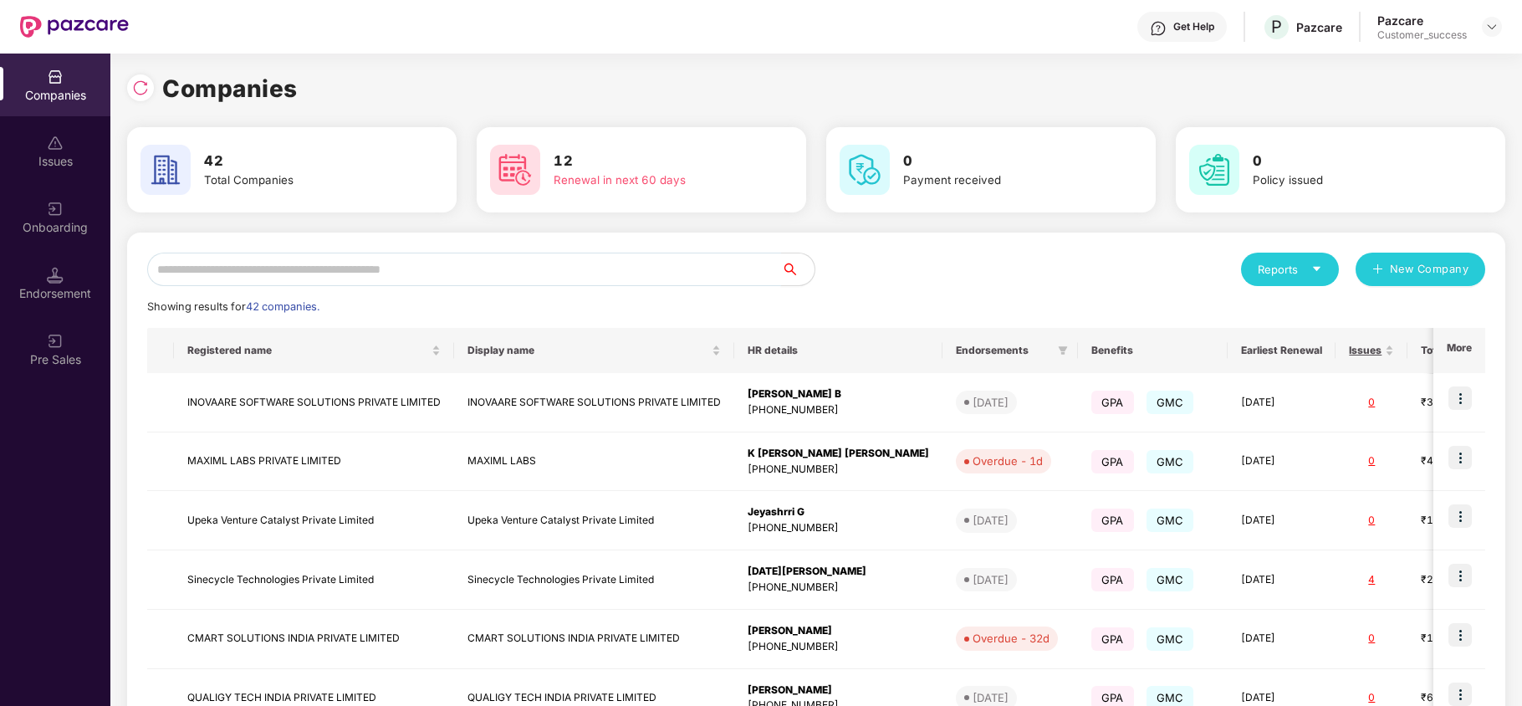
click at [416, 271] on input "text" at bounding box center [464, 269] width 634 height 33
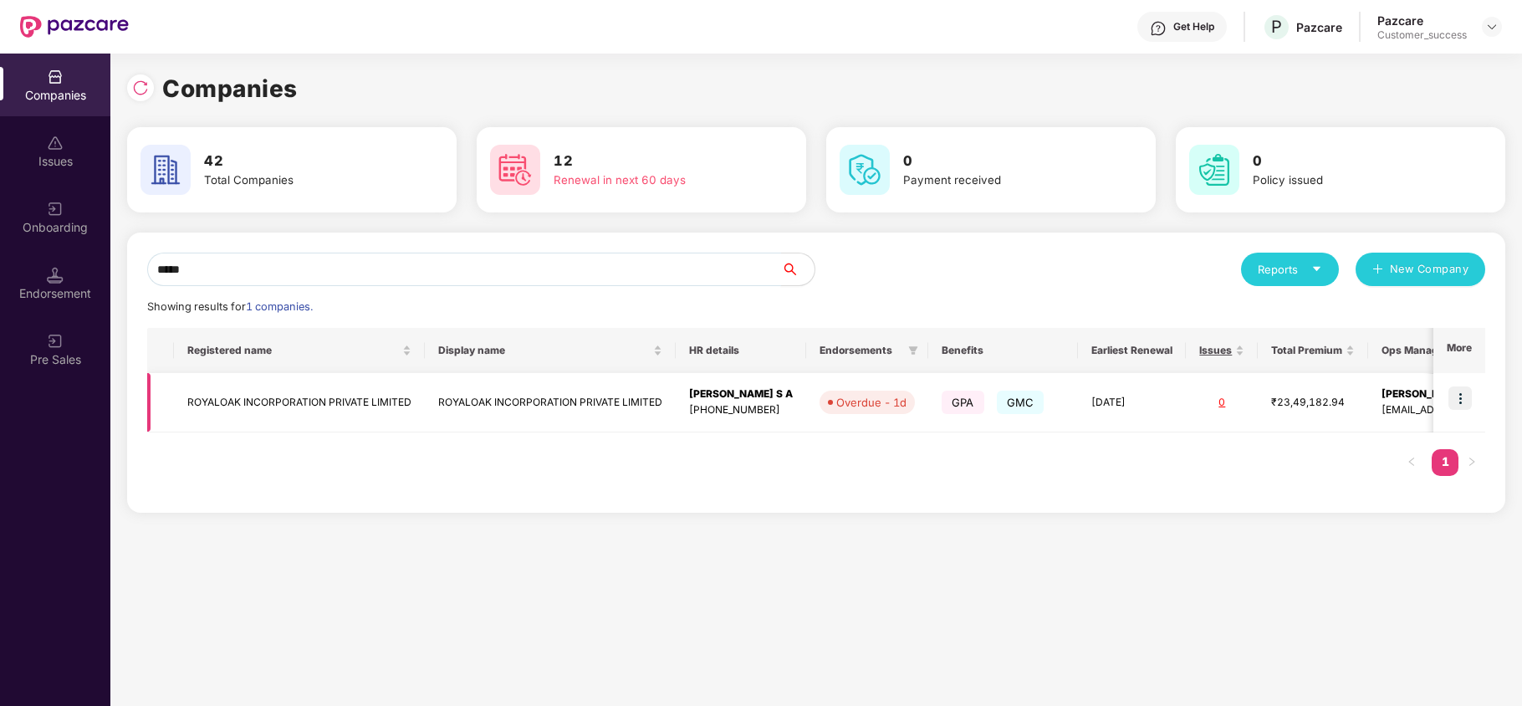
type input "*****"
click at [1468, 392] on img at bounding box center [1459, 397] width 23 height 23
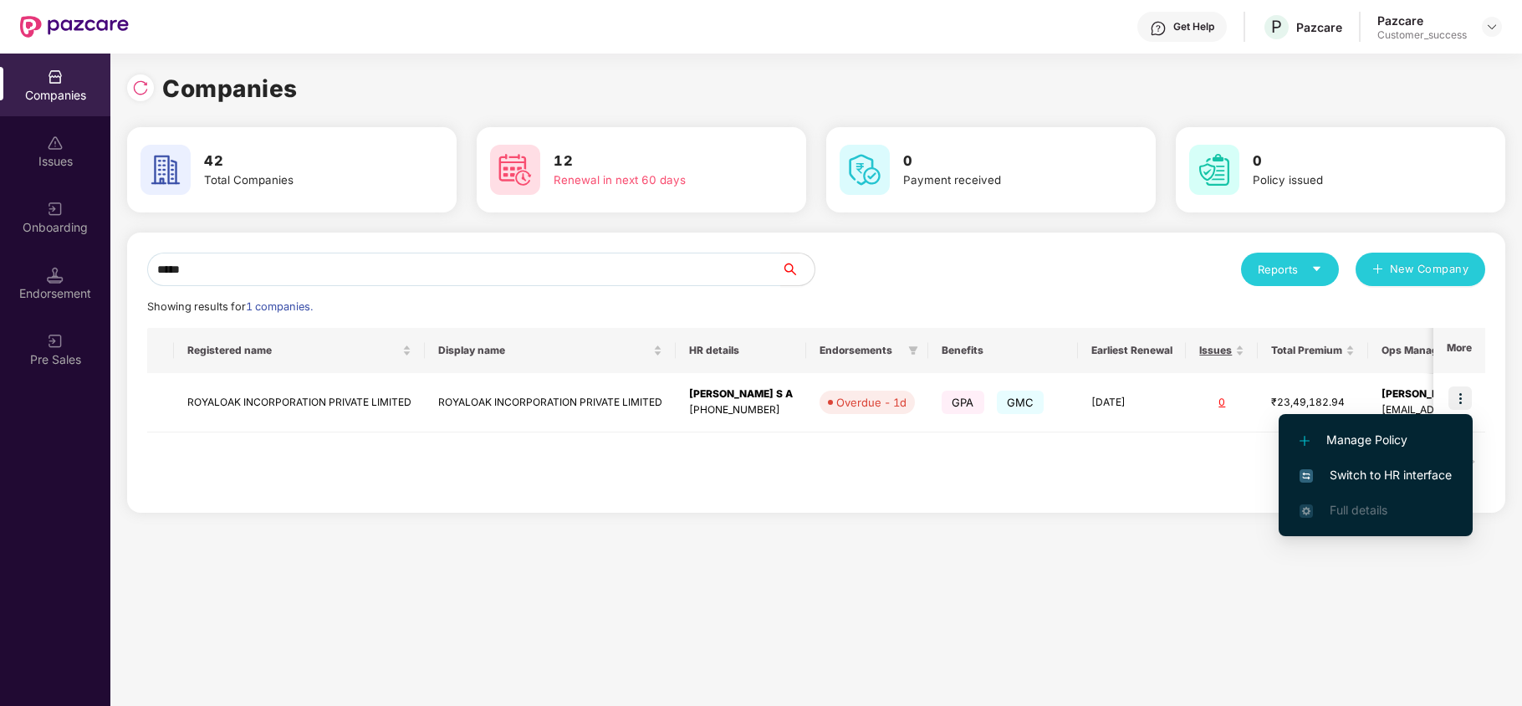
click at [1439, 472] on span "Switch to HR interface" at bounding box center [1376, 475] width 152 height 18
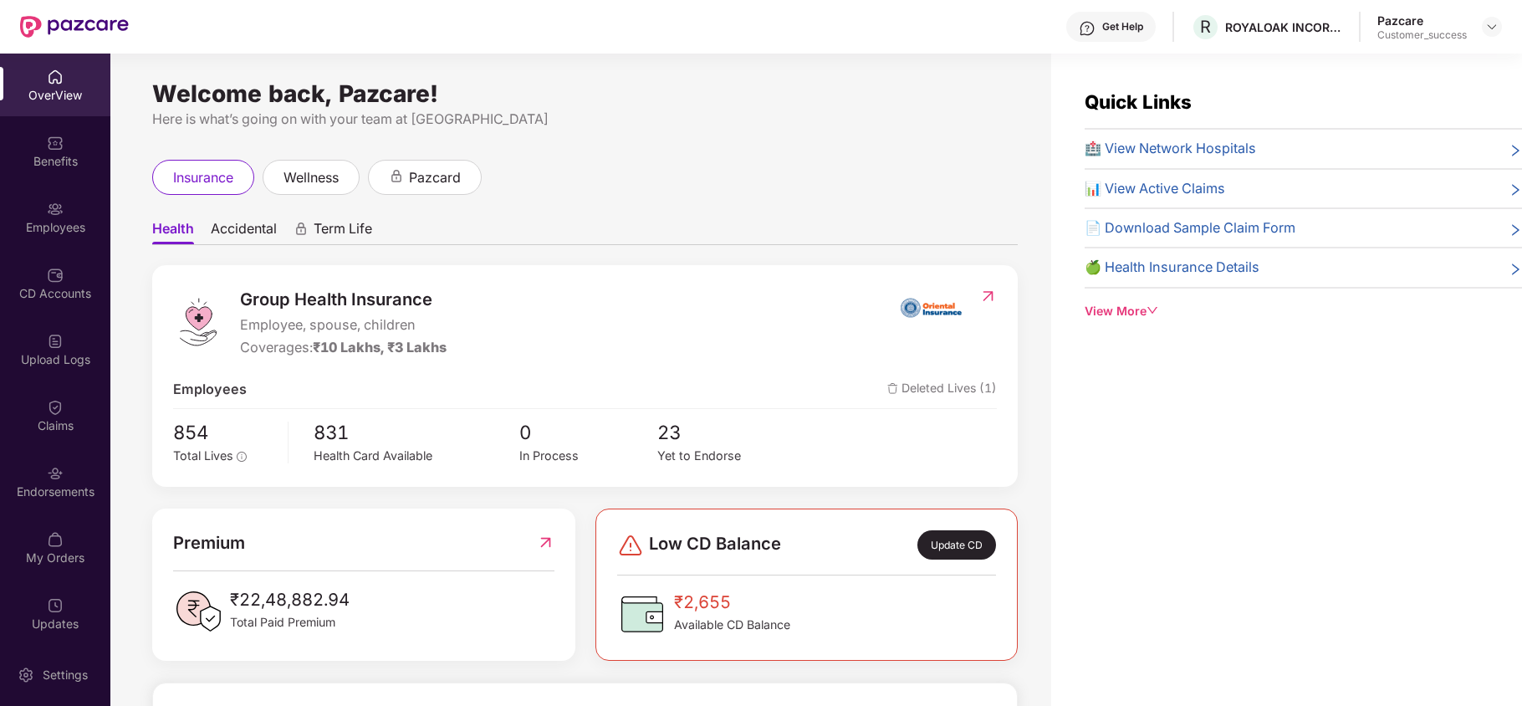
click at [57, 214] on img at bounding box center [55, 209] width 17 height 17
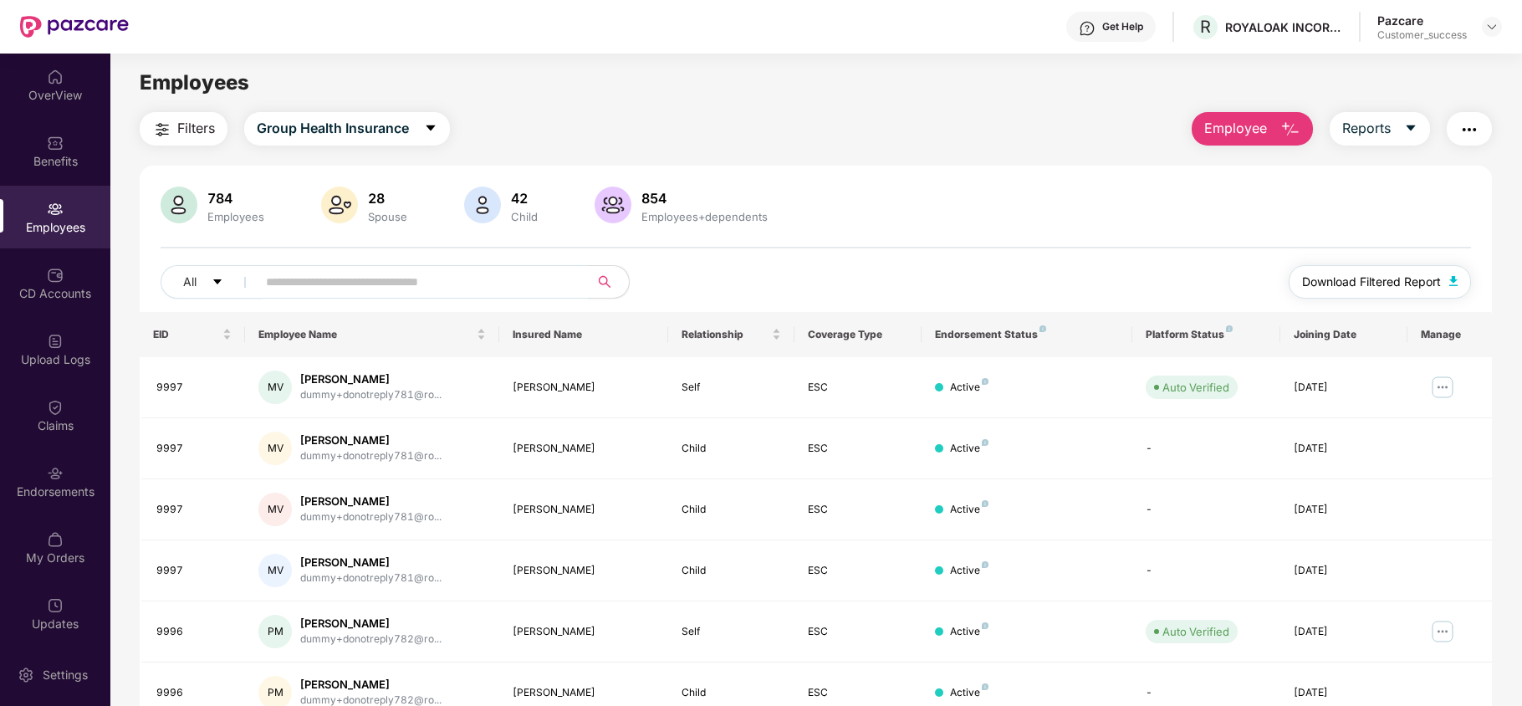
click at [1340, 282] on span "Download Filtered Report" at bounding box center [1371, 282] width 139 height 18
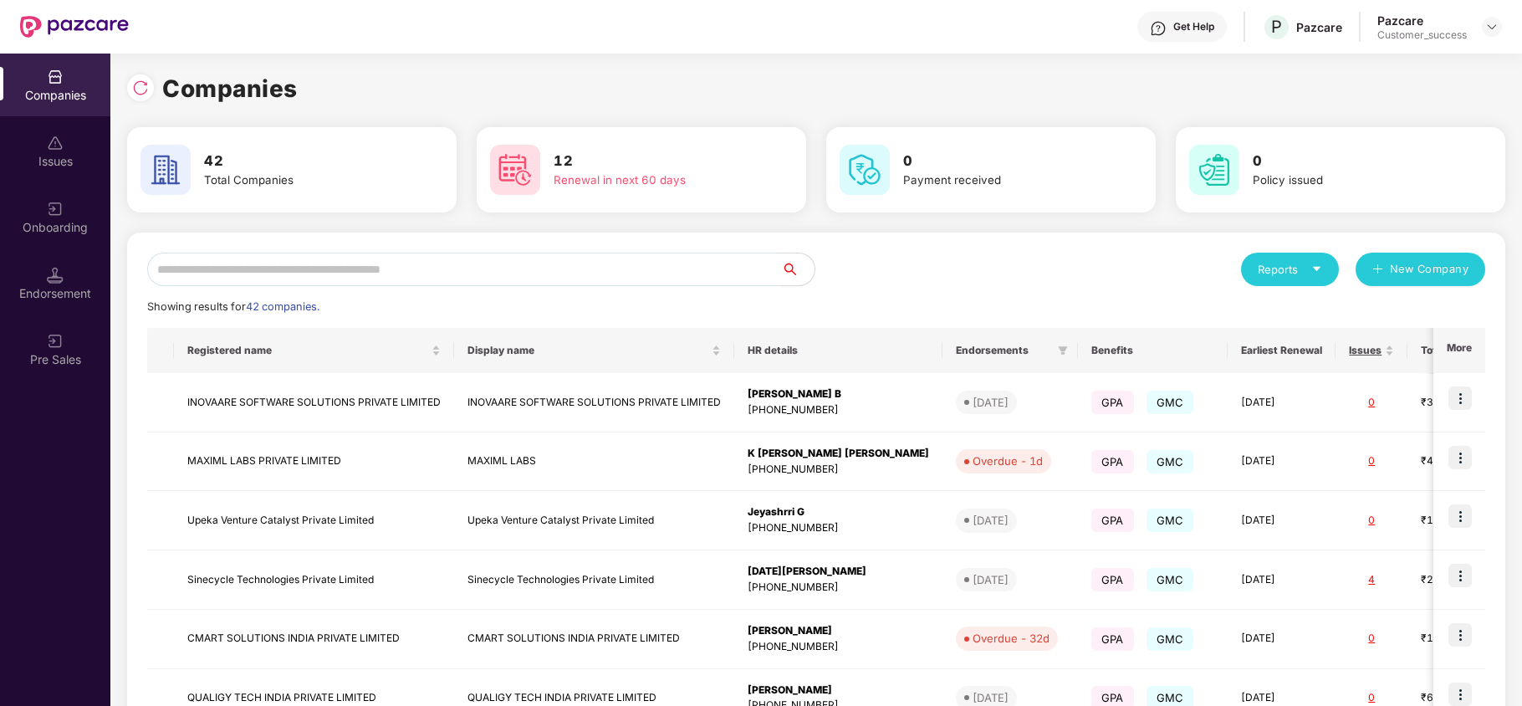
click at [435, 265] on input "text" at bounding box center [464, 269] width 634 height 33
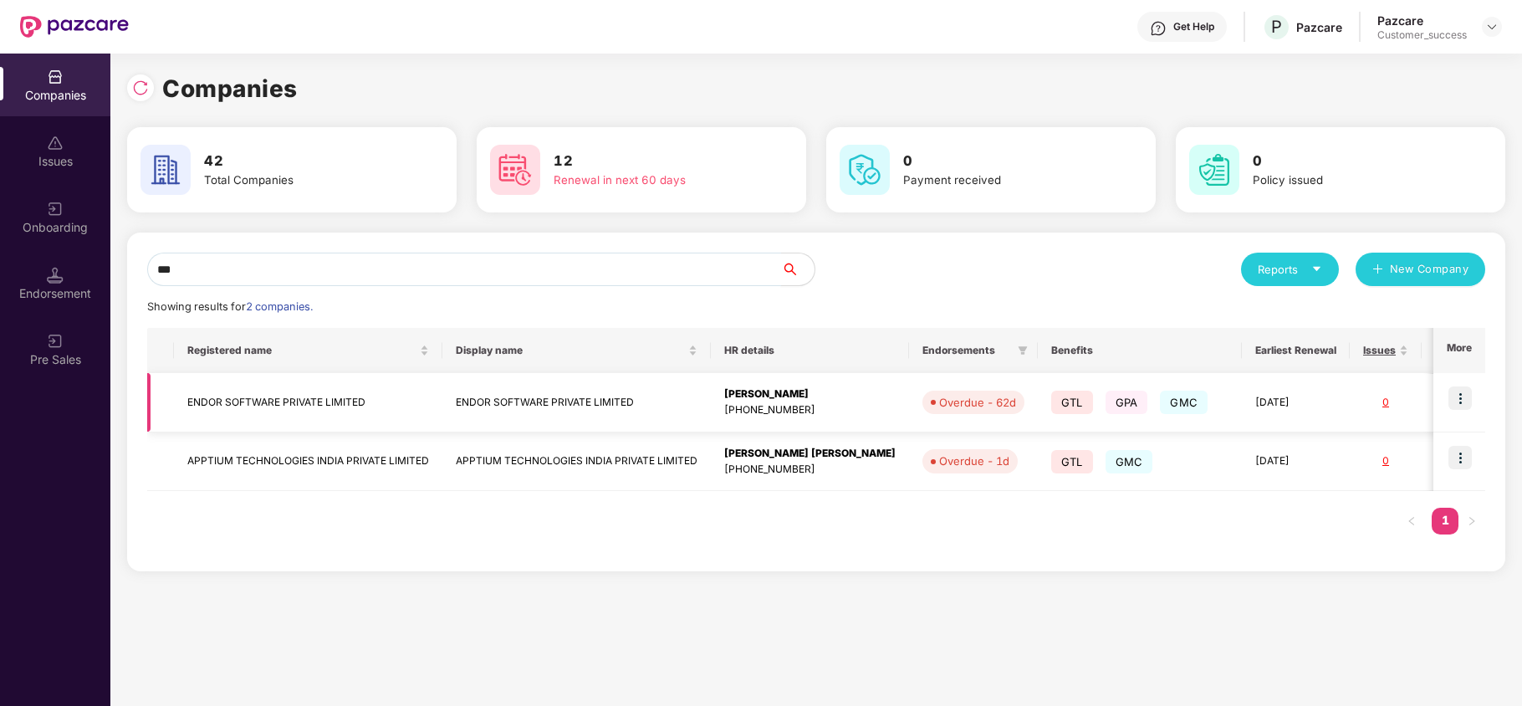
type input "***"
click at [1455, 401] on img at bounding box center [1459, 397] width 23 height 23
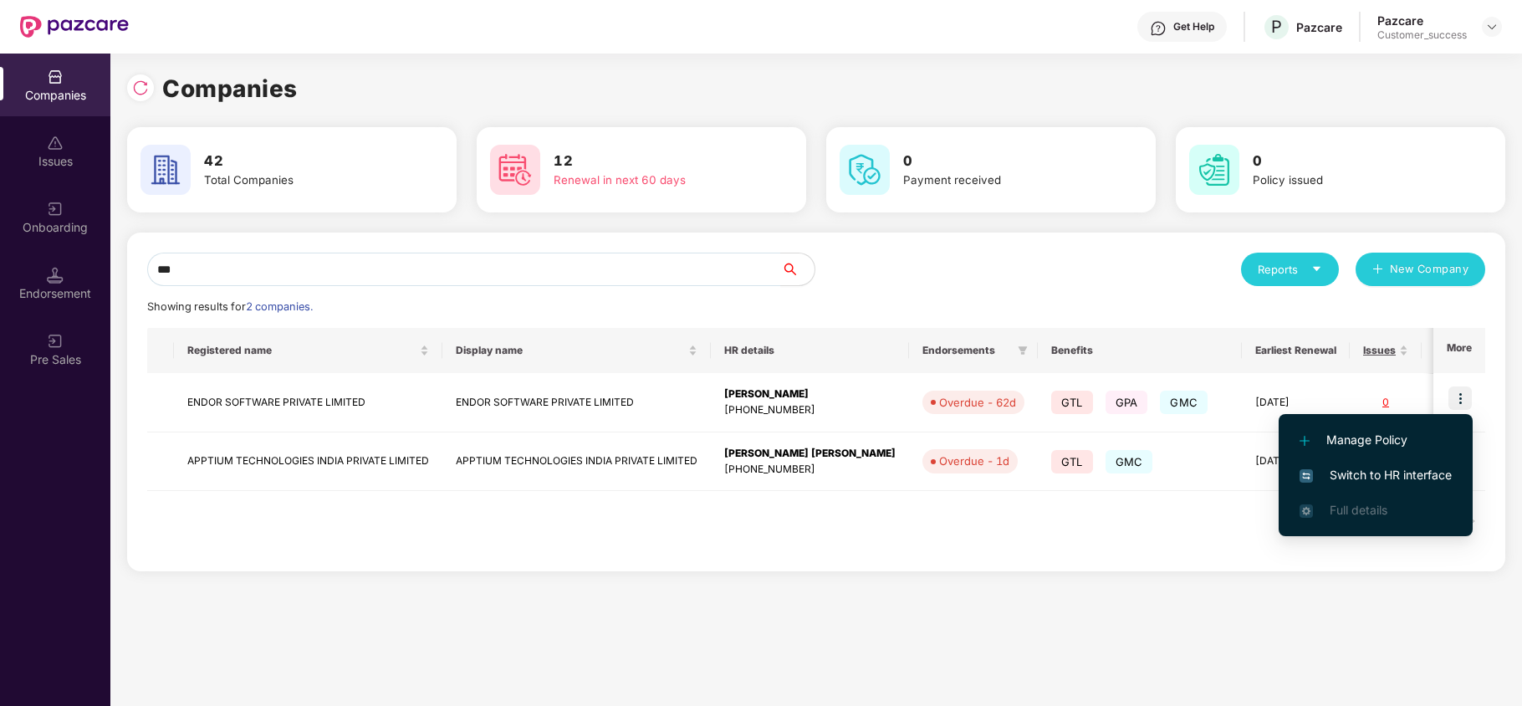
click at [1408, 467] on span "Switch to HR interface" at bounding box center [1376, 475] width 152 height 18
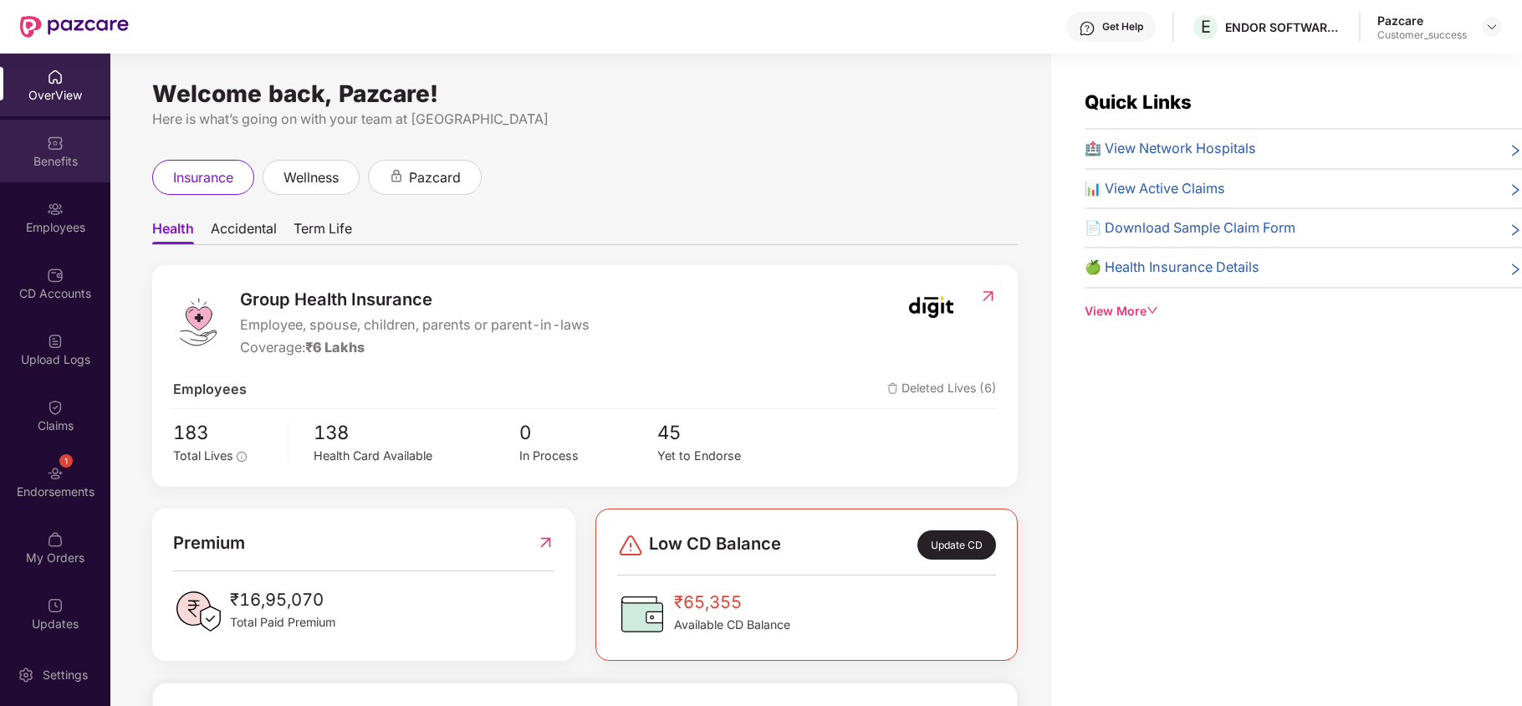
click at [58, 161] on div "Benefits" at bounding box center [55, 161] width 110 height 17
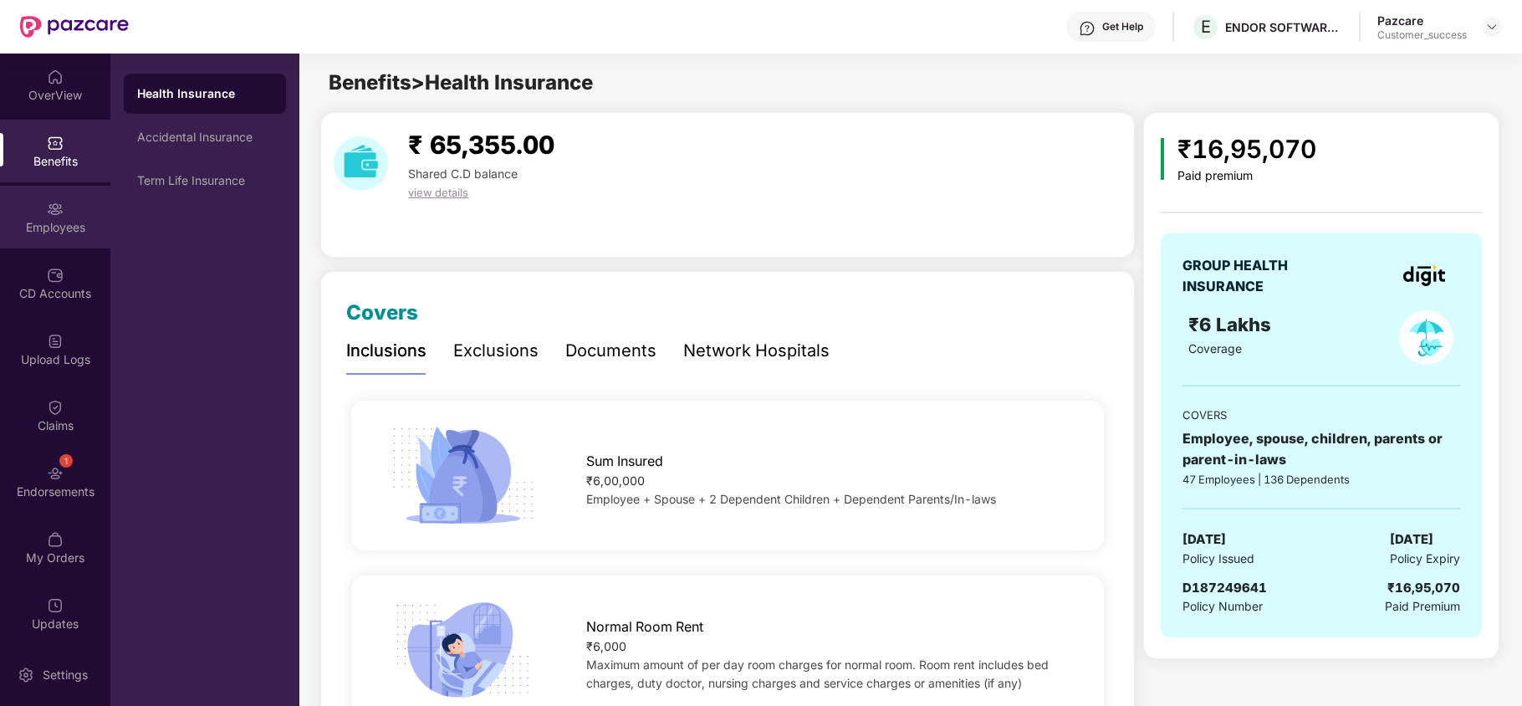
click at [32, 222] on div "Employees" at bounding box center [55, 227] width 110 height 17
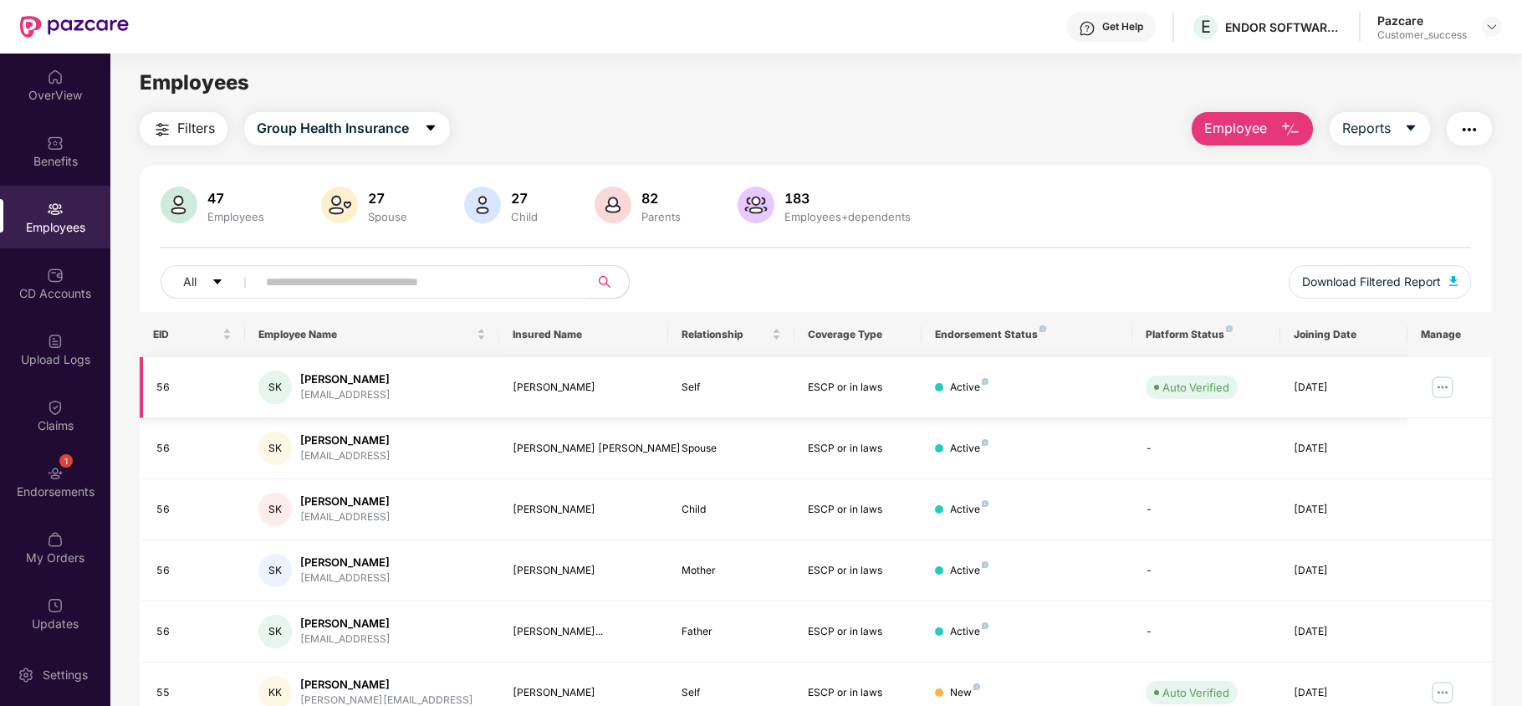
drag, startPoint x: 396, startPoint y: 381, endPoint x: 296, endPoint y: 373, distance: 99.9
click at [296, 373] on div "SK [PERSON_NAME] [PERSON_NAME][EMAIL_ADDRESS]" at bounding box center [371, 386] width 227 height 33
copy div "[PERSON_NAME]"
click at [149, 385] on td "56" at bounding box center [192, 387] width 105 height 61
drag, startPoint x: 178, startPoint y: 386, endPoint x: 147, endPoint y: 381, distance: 31.2
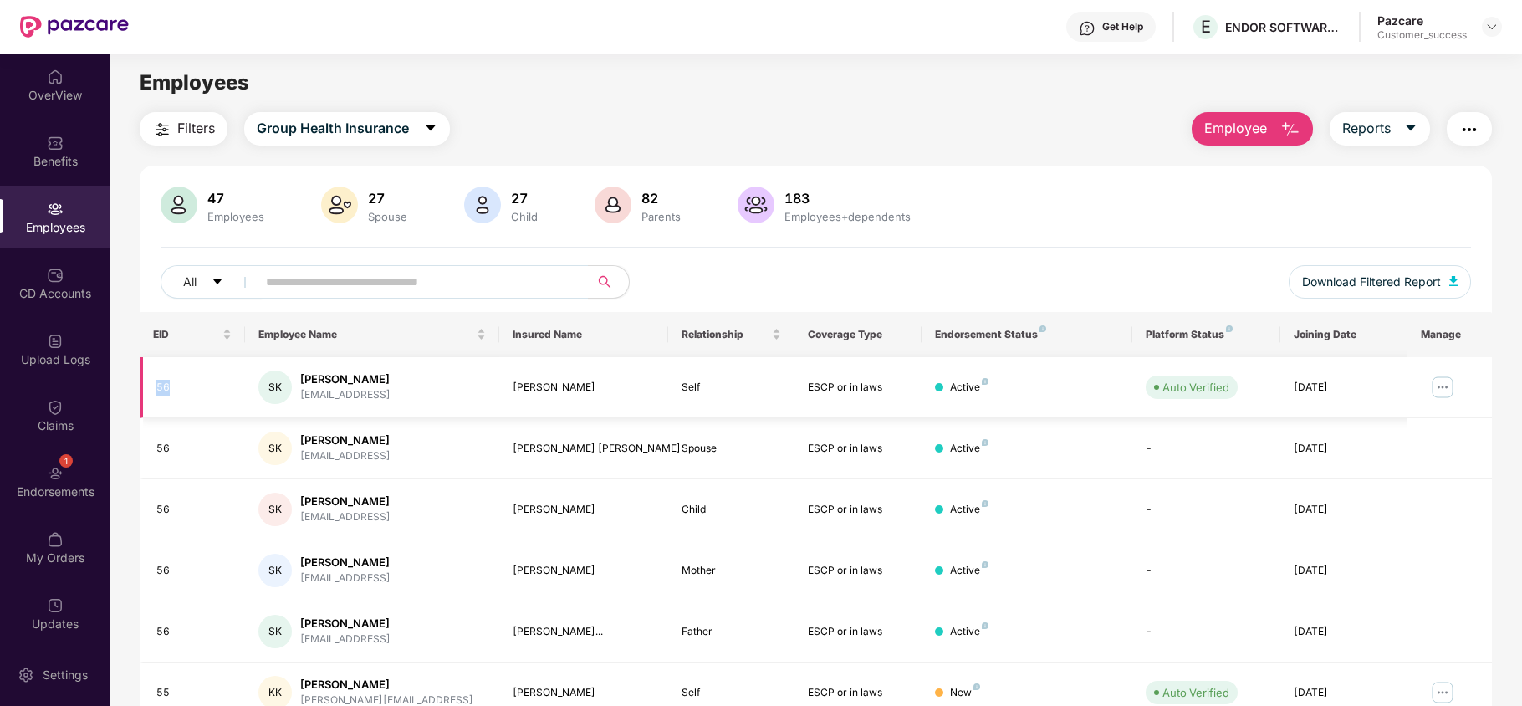
click at [147, 381] on td "56" at bounding box center [192, 387] width 105 height 61
copy div "56"
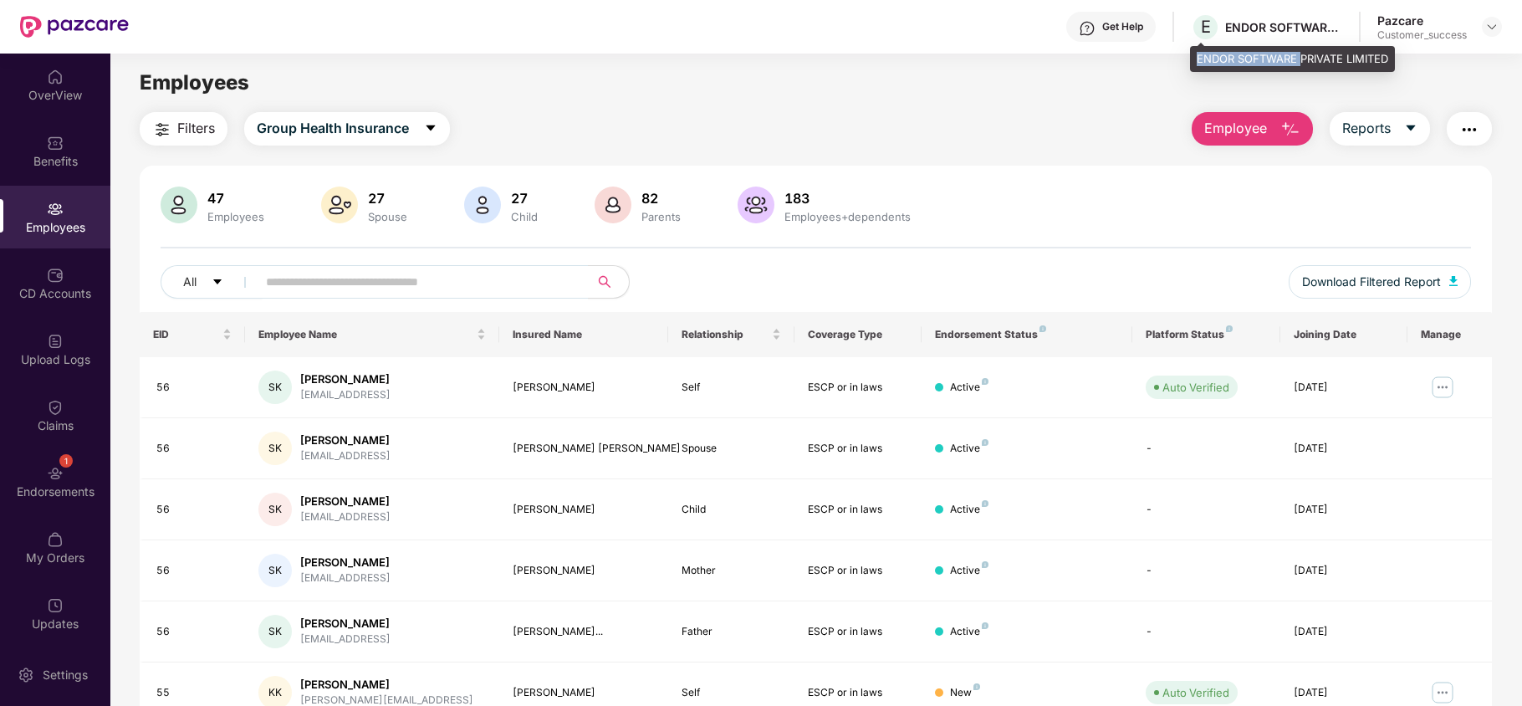
drag, startPoint x: 1198, startPoint y: 54, endPoint x: 1299, endPoint y: 58, distance: 101.2
click at [1299, 58] on div "ENDOR SOFTWARE PRIVATE LIMITED" at bounding box center [1292, 59] width 205 height 27
copy div "ENDOR SOFTWARE"
click at [1107, 27] on div "Get Help" at bounding box center [1122, 26] width 41 height 13
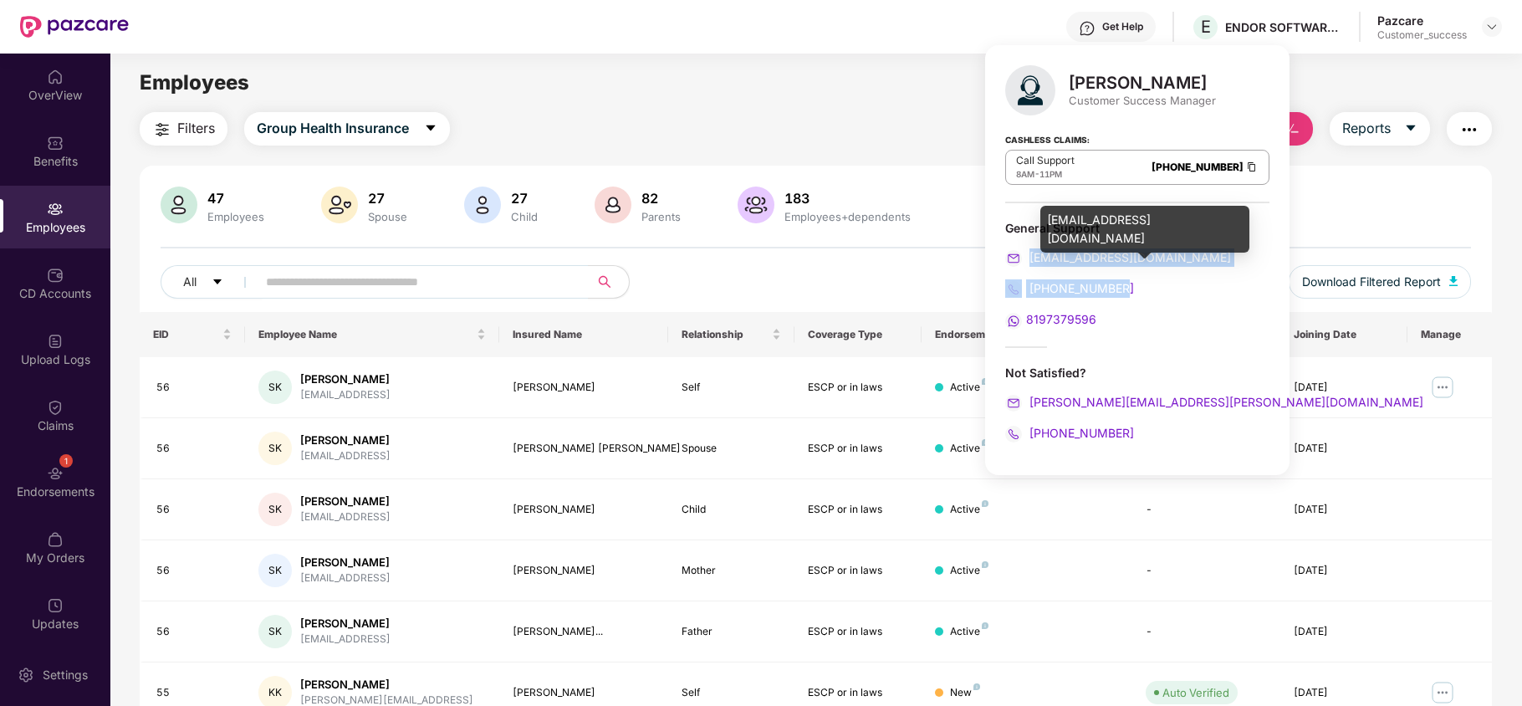
drag, startPoint x: 1131, startPoint y: 285, endPoint x: 1028, endPoint y: 262, distance: 106.3
click at [1028, 262] on div "General Support [EMAIL_ADDRESS][DOMAIN_NAME] [PHONE_NUMBER] 8197379596" at bounding box center [1137, 275] width 264 height 110
copy div "[EMAIL_ADDRESS][DOMAIN_NAME] [PHONE_NUMBER]"
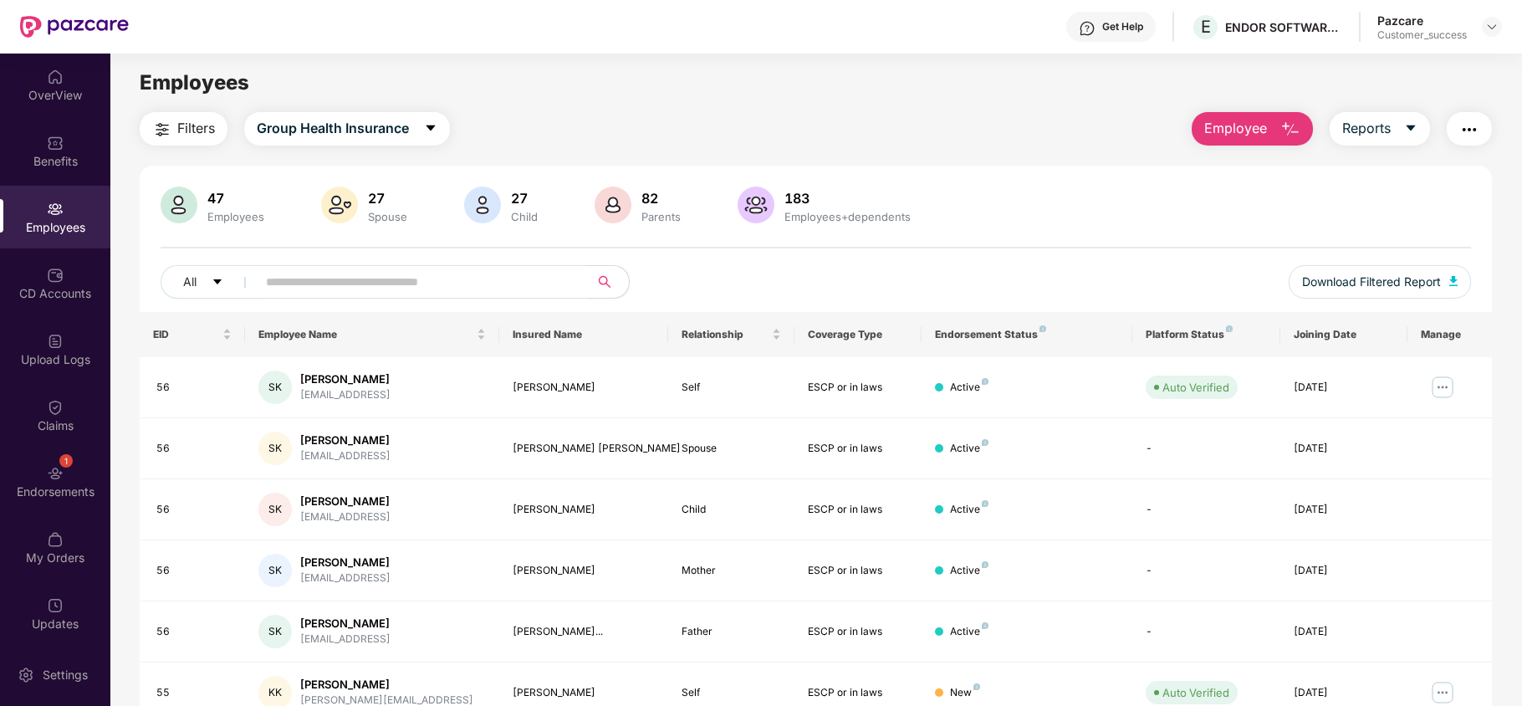
click at [650, 124] on div "Filters Group Health Insurance Employee Reports" at bounding box center [816, 128] width 1352 height 33
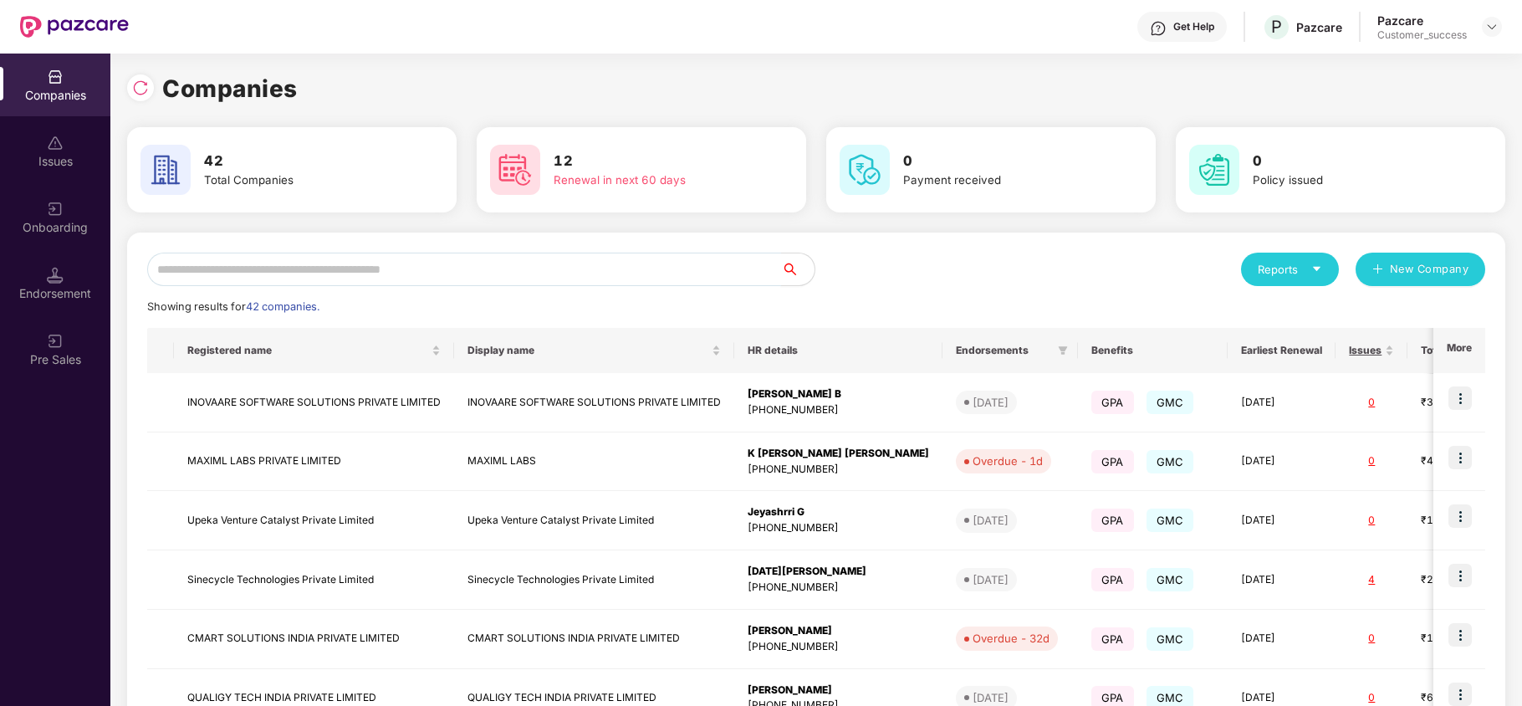
click at [449, 266] on input "text" at bounding box center [464, 269] width 634 height 33
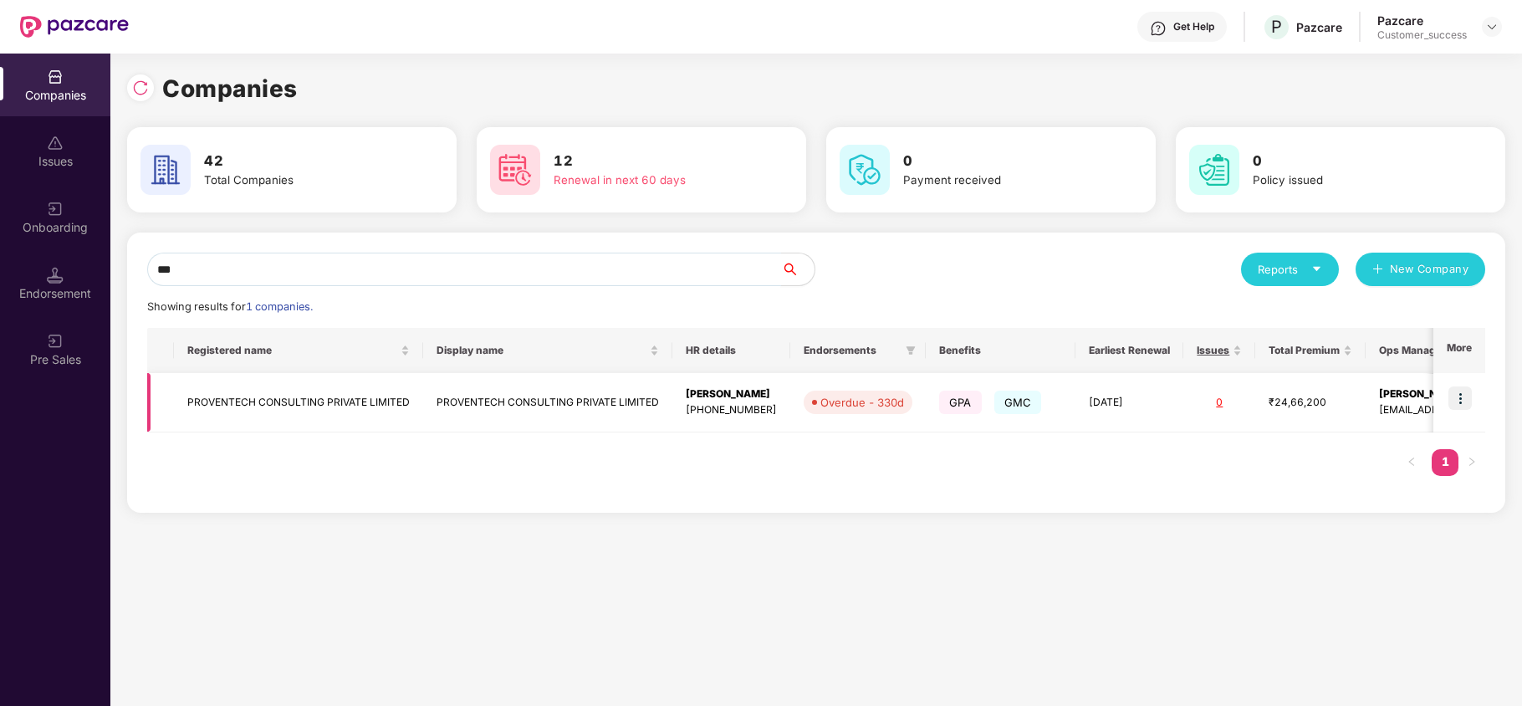
type input "***"
click at [1463, 396] on img at bounding box center [1459, 397] width 23 height 23
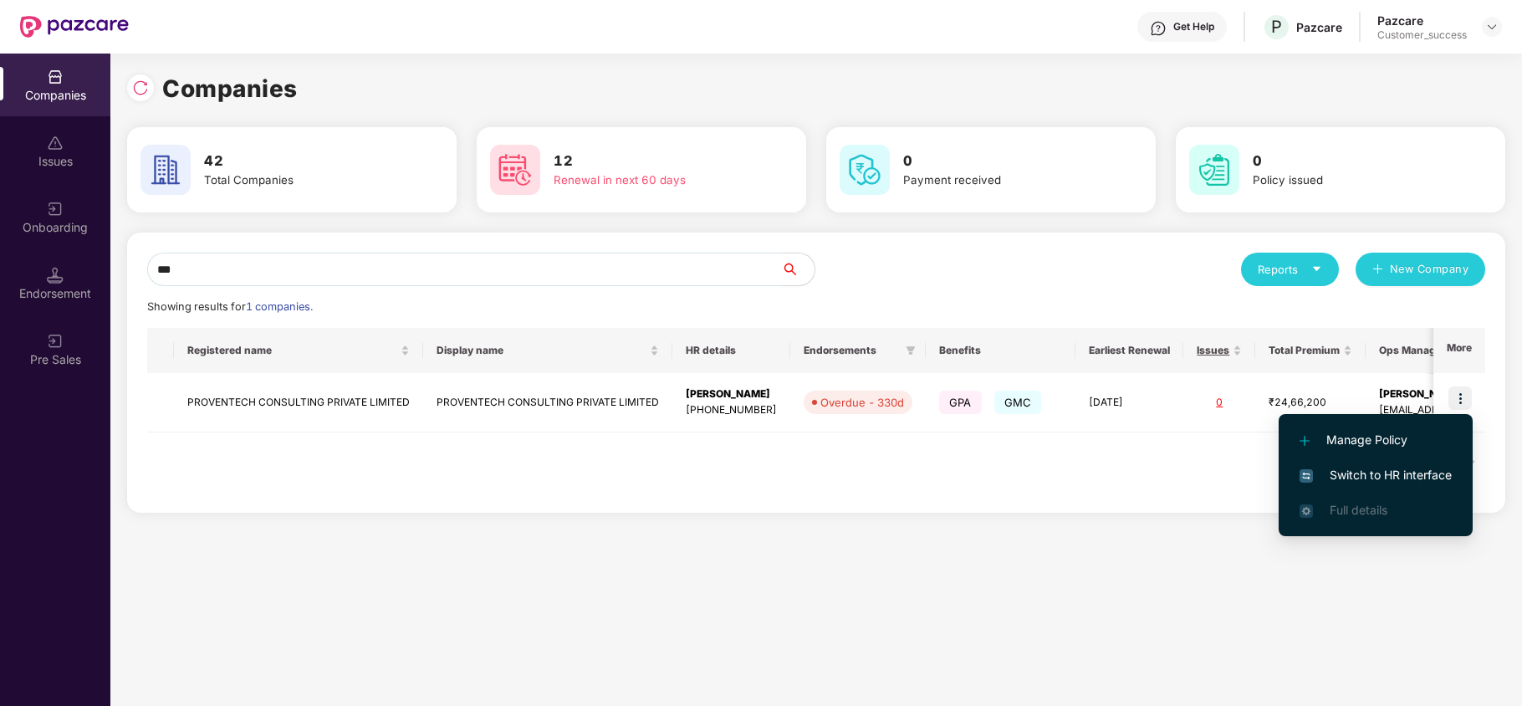
click at [1423, 469] on span "Switch to HR interface" at bounding box center [1376, 475] width 152 height 18
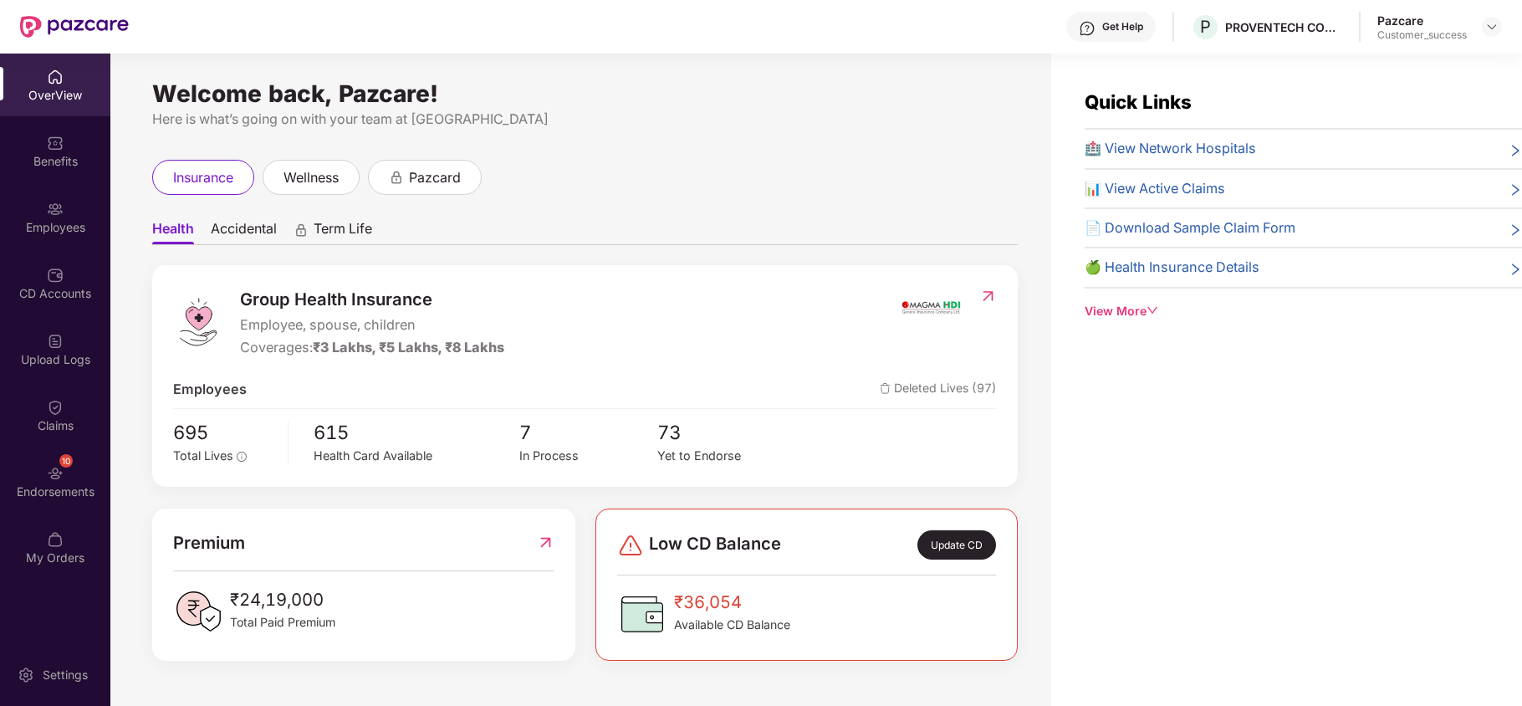
click at [55, 226] on div "Employees" at bounding box center [55, 227] width 110 height 17
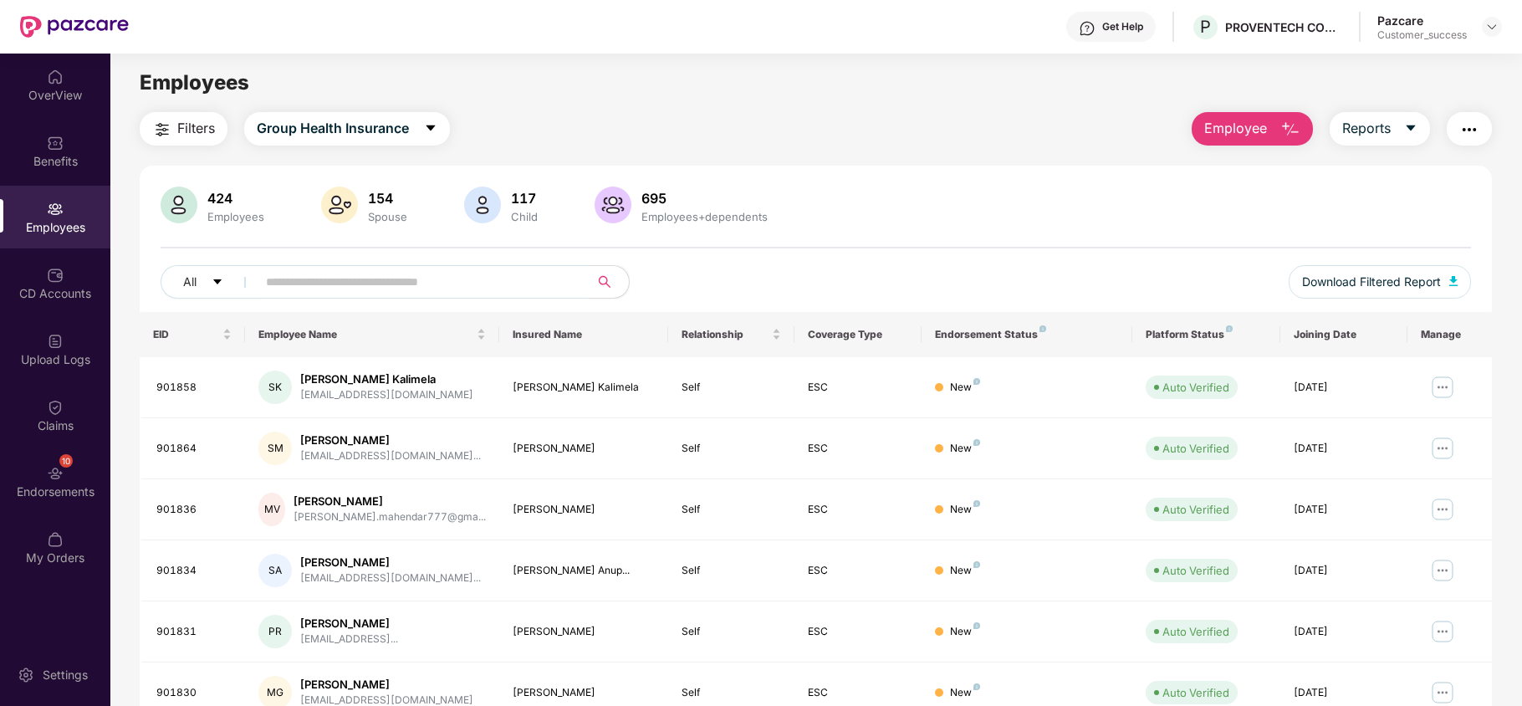
click at [319, 288] on input "text" at bounding box center [416, 281] width 300 height 25
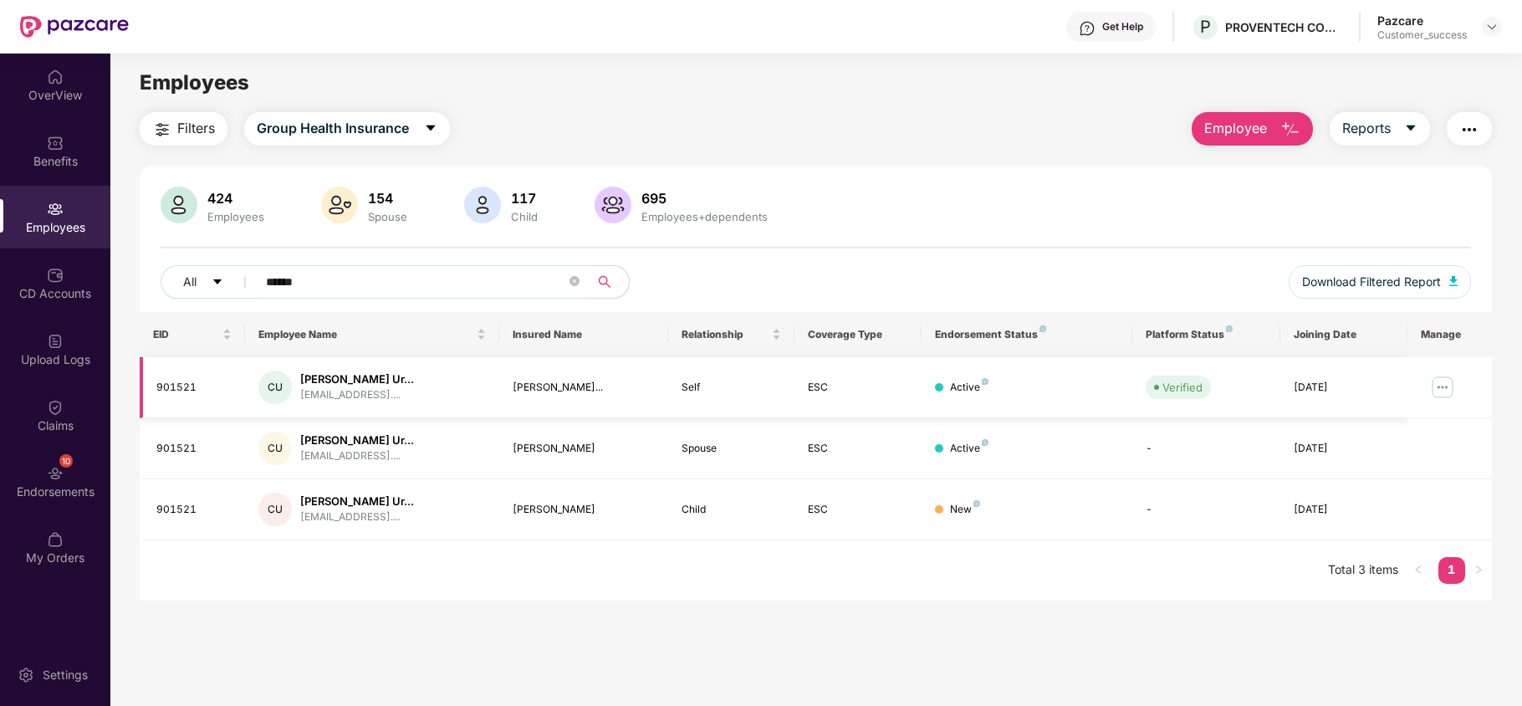
type input "******"
click at [1445, 383] on img at bounding box center [1442, 387] width 27 height 27
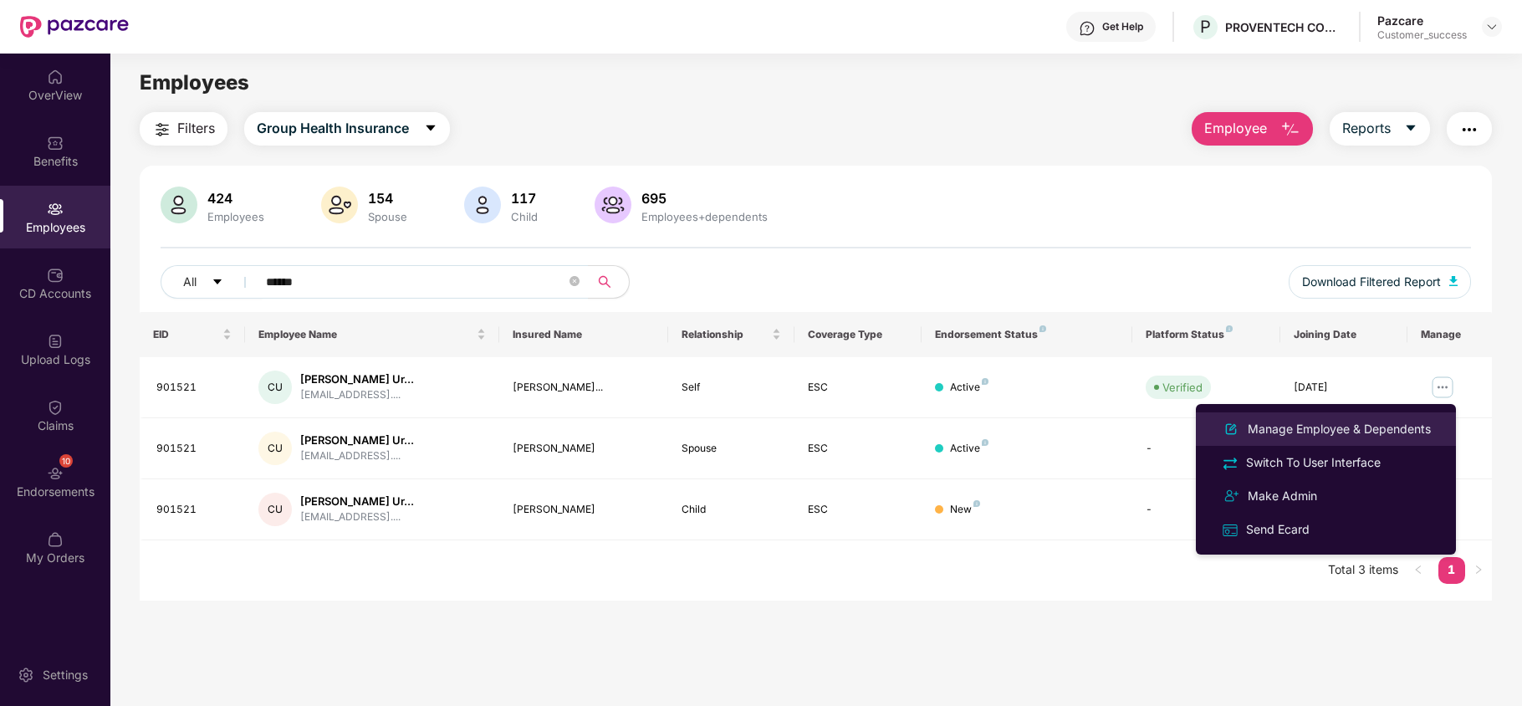
click at [1340, 421] on div "Manage Employee & Dependents" at bounding box center [1339, 429] width 190 height 18
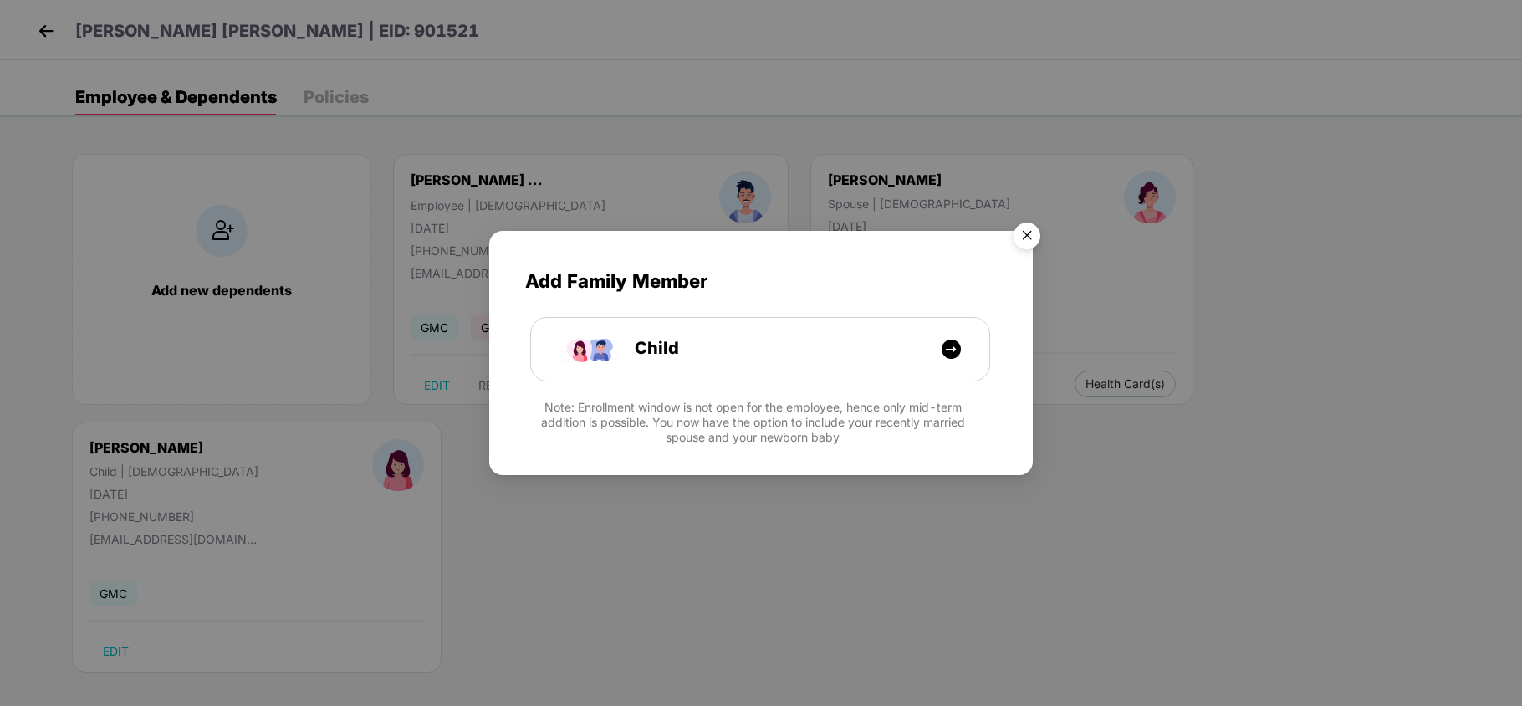
click at [1024, 239] on img "Close" at bounding box center [1027, 238] width 47 height 47
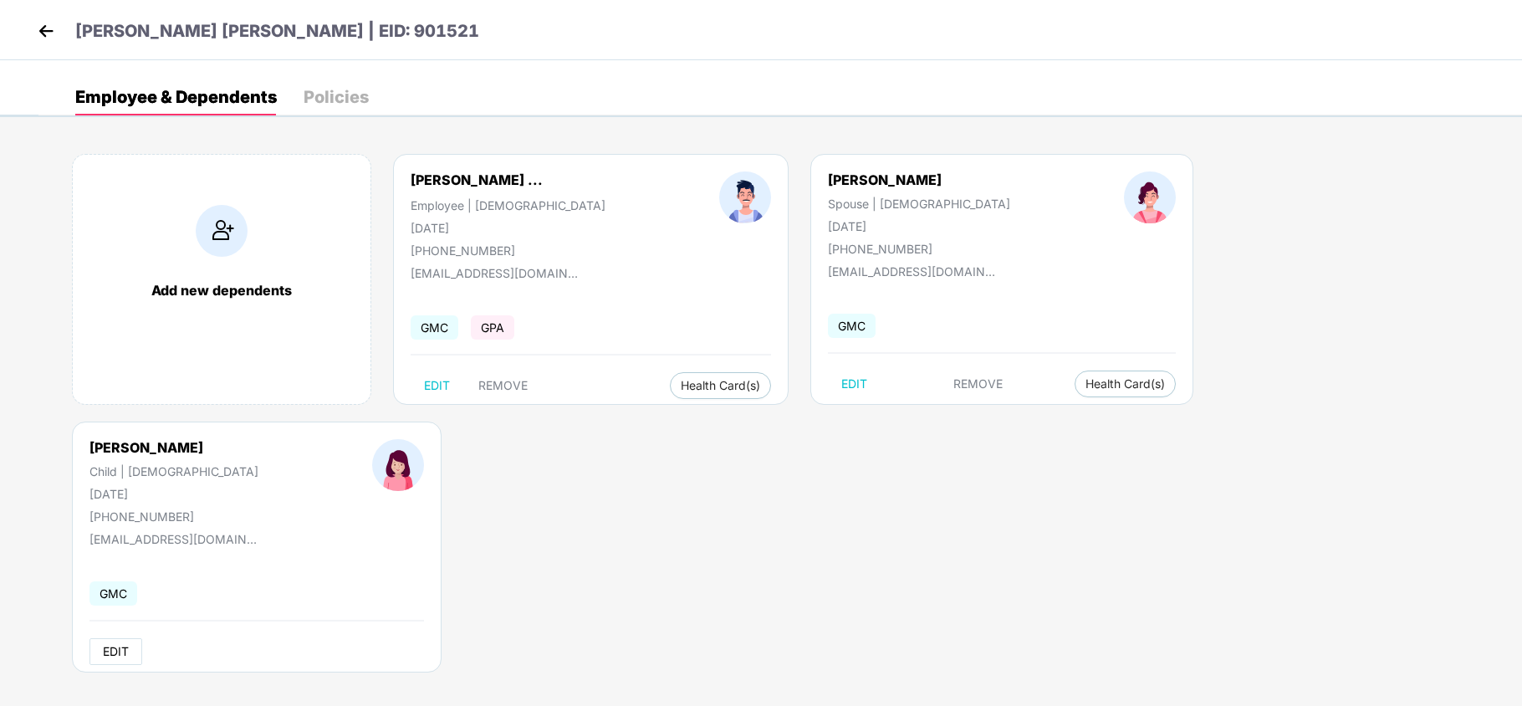
click at [129, 645] on span "EDIT" at bounding box center [116, 651] width 26 height 13
select select "*****"
select select "******"
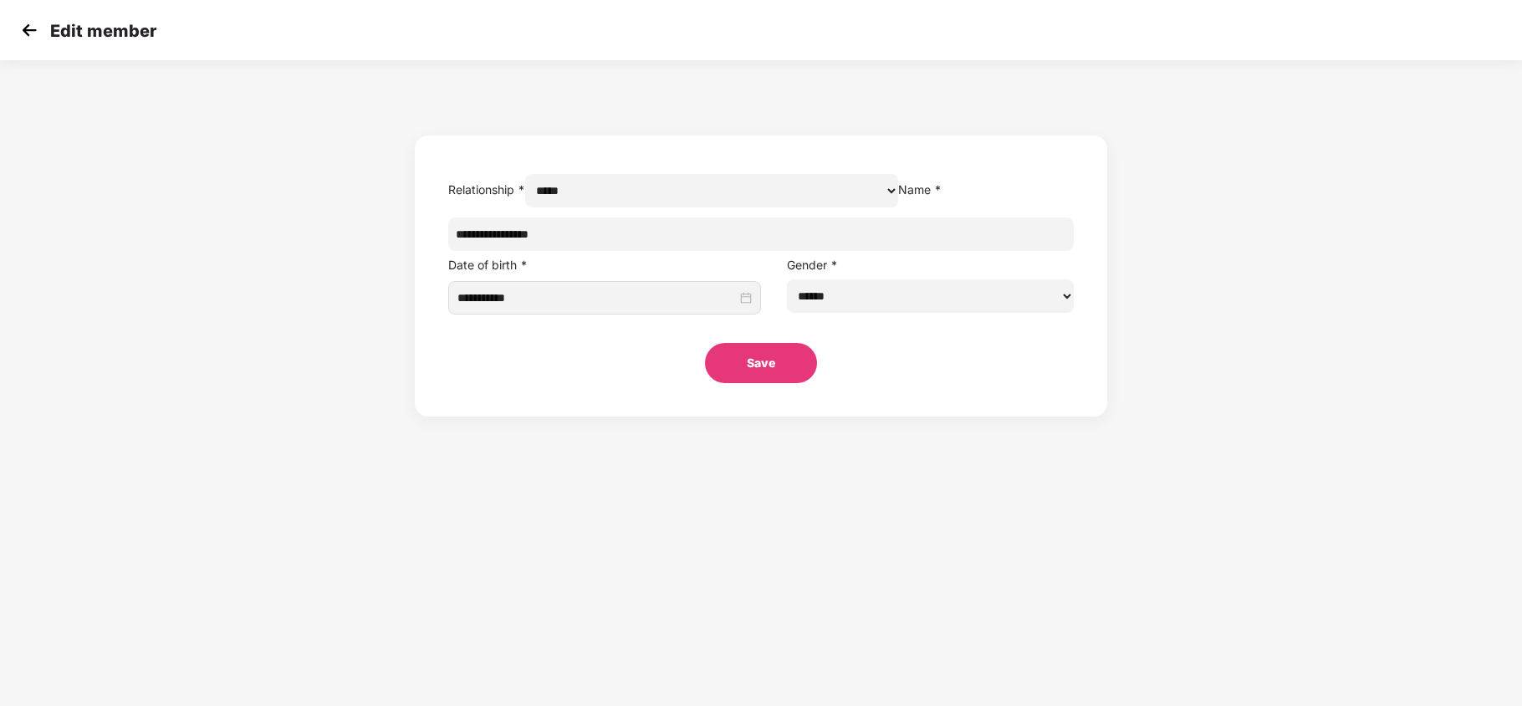
click at [587, 251] on input "**********" at bounding box center [761, 233] width 626 height 33
click at [586, 251] on input "**********" at bounding box center [761, 233] width 626 height 33
type input "**********"
click at [786, 383] on button "Save" at bounding box center [761, 363] width 112 height 40
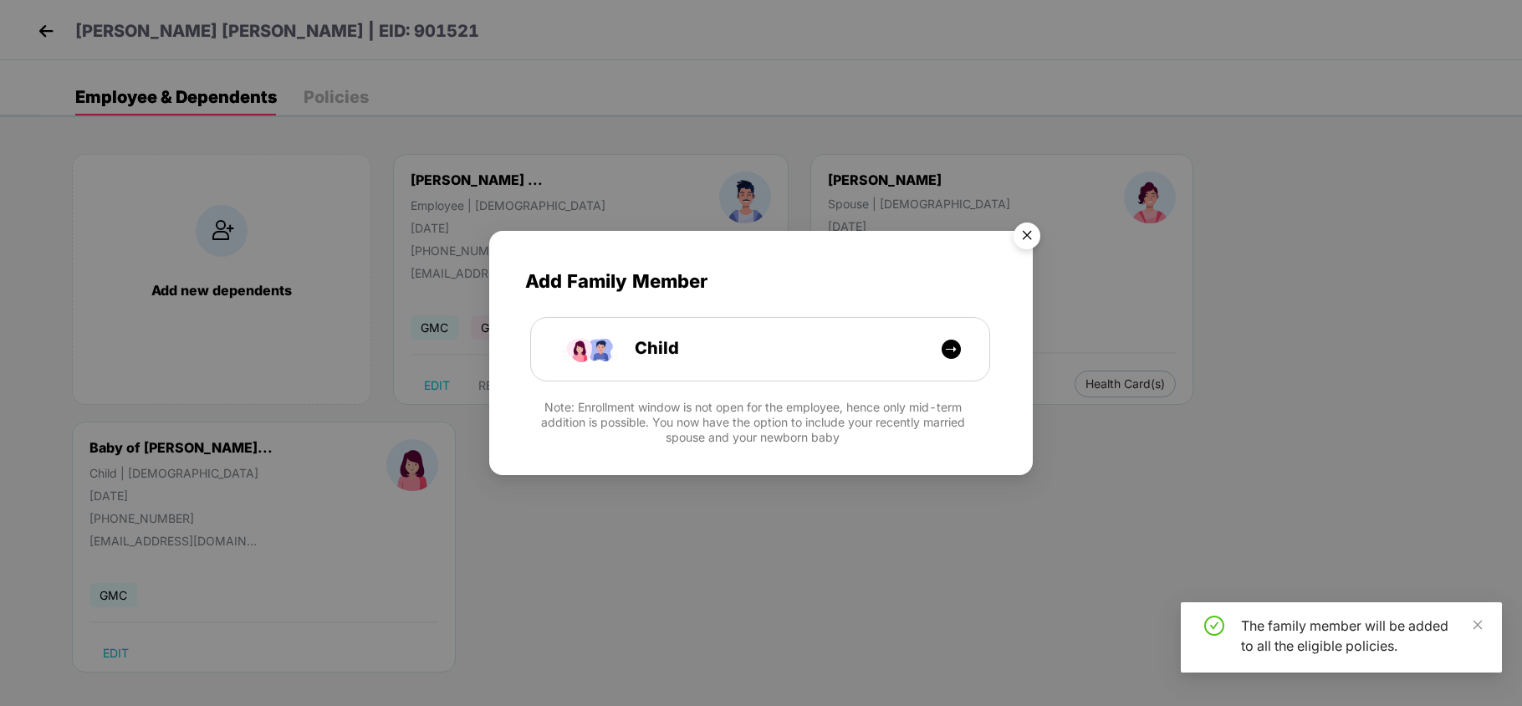
click at [1031, 232] on img "Close" at bounding box center [1027, 238] width 47 height 47
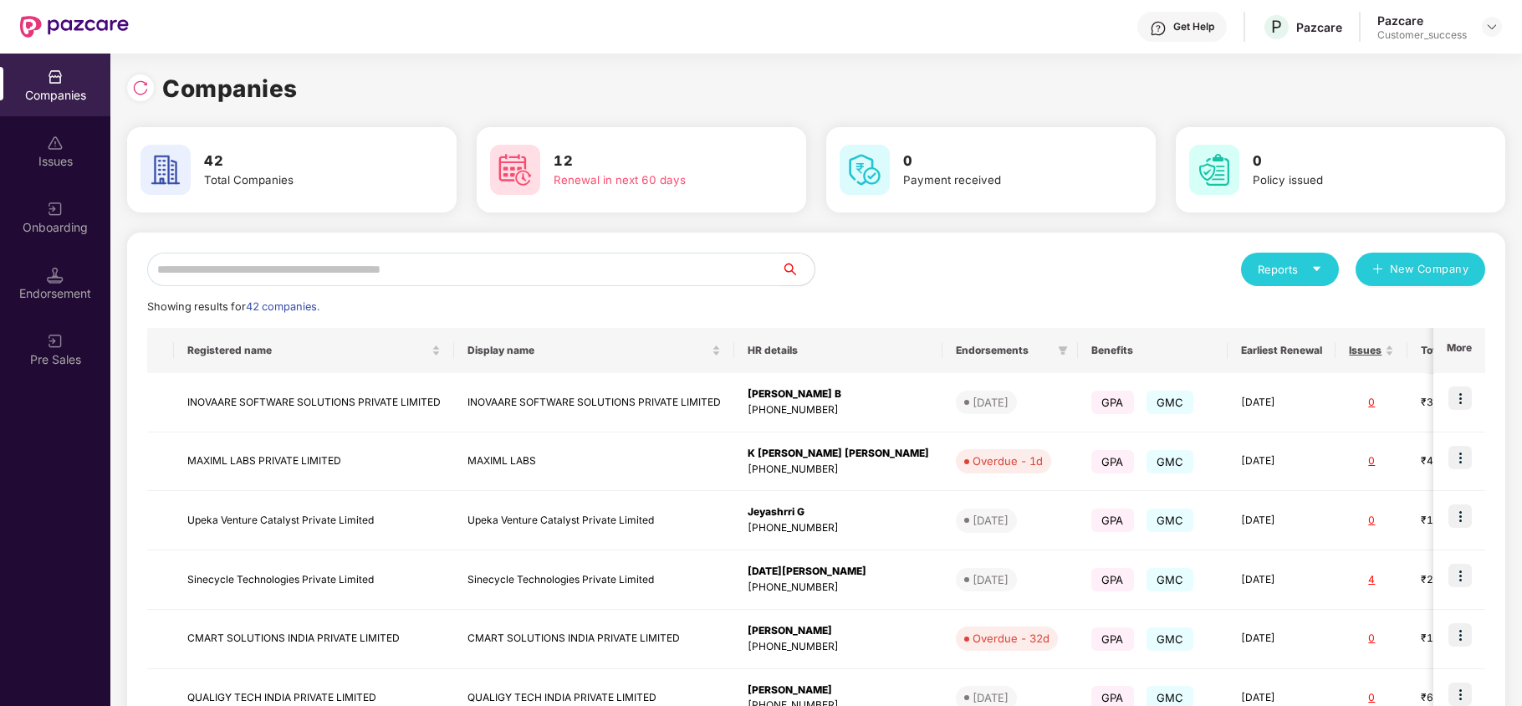
click at [542, 264] on input "text" at bounding box center [464, 269] width 634 height 33
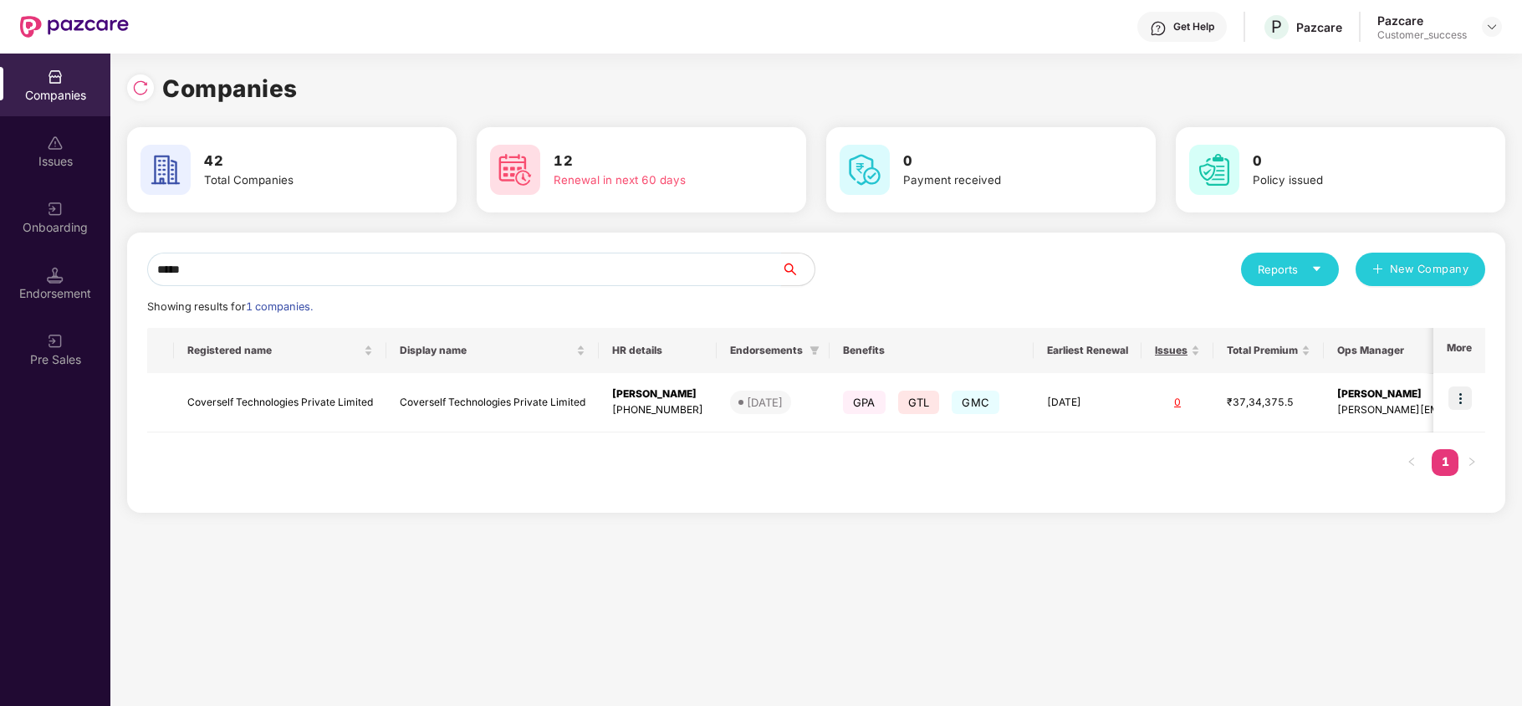
type input "*****"
click at [1146, 28] on div "Get Help" at bounding box center [1181, 27] width 89 height 30
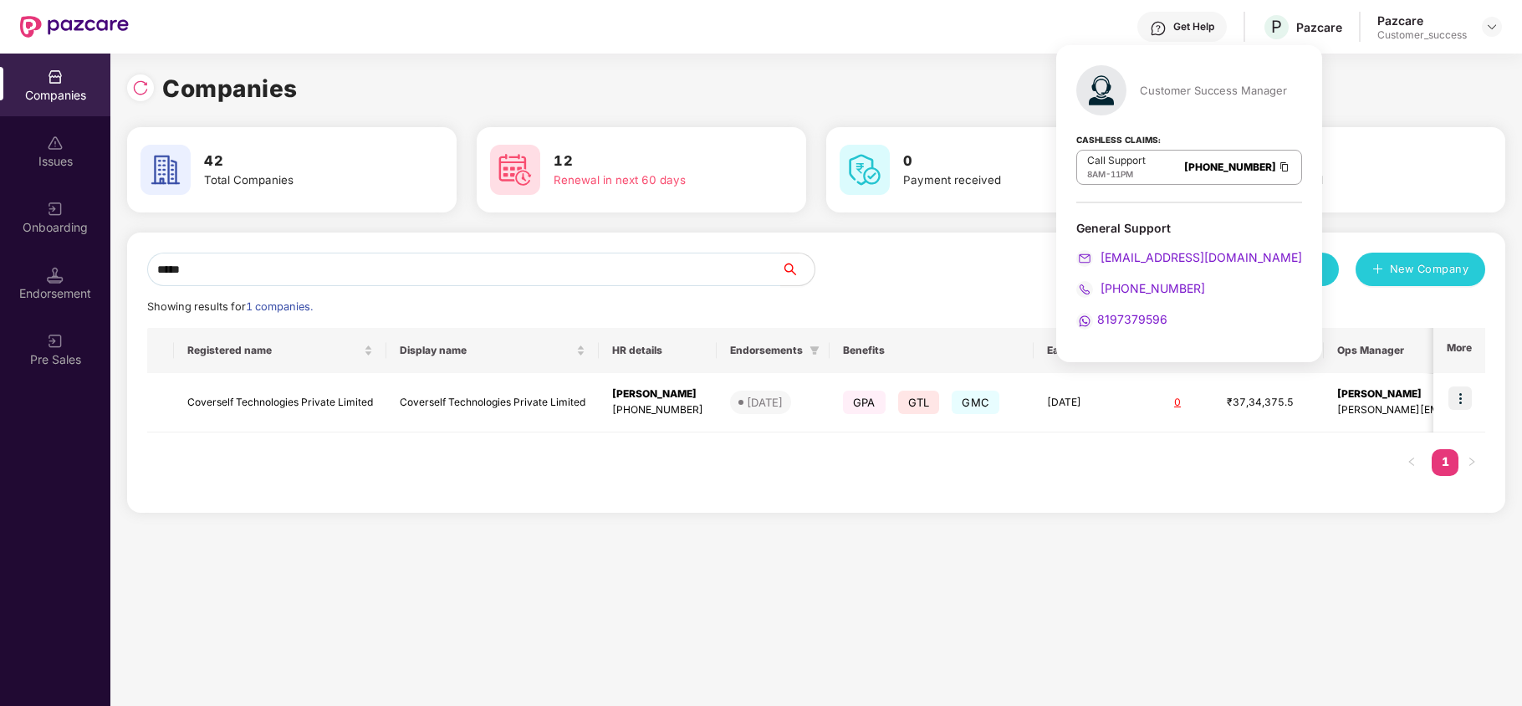
click at [1278, 167] on img at bounding box center [1284, 167] width 13 height 14
